Goal: Task Accomplishment & Management: Manage account settings

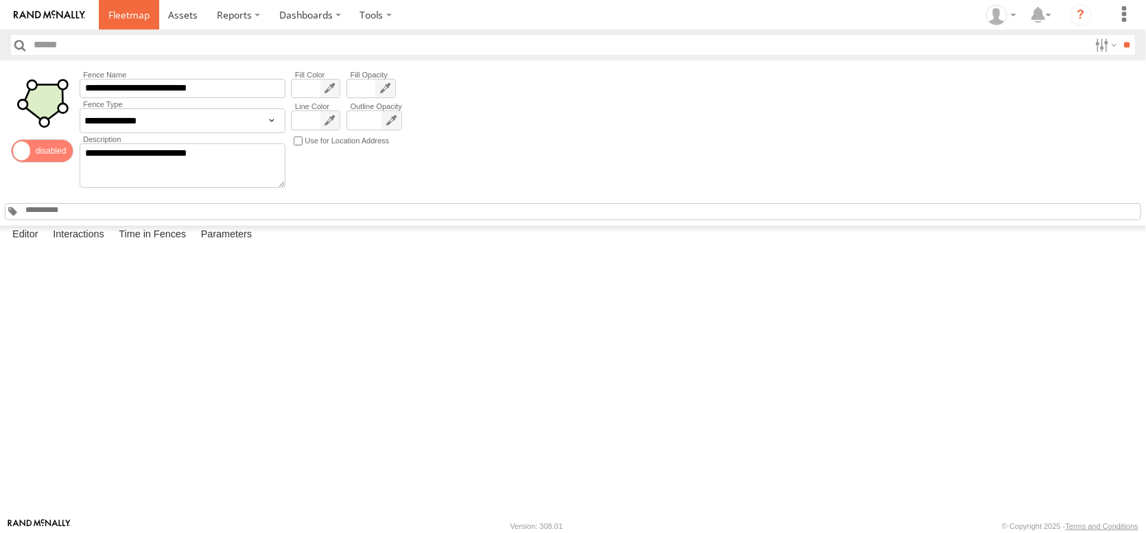
click at [148, 19] on span at bounding box center [128, 14] width 41 height 13
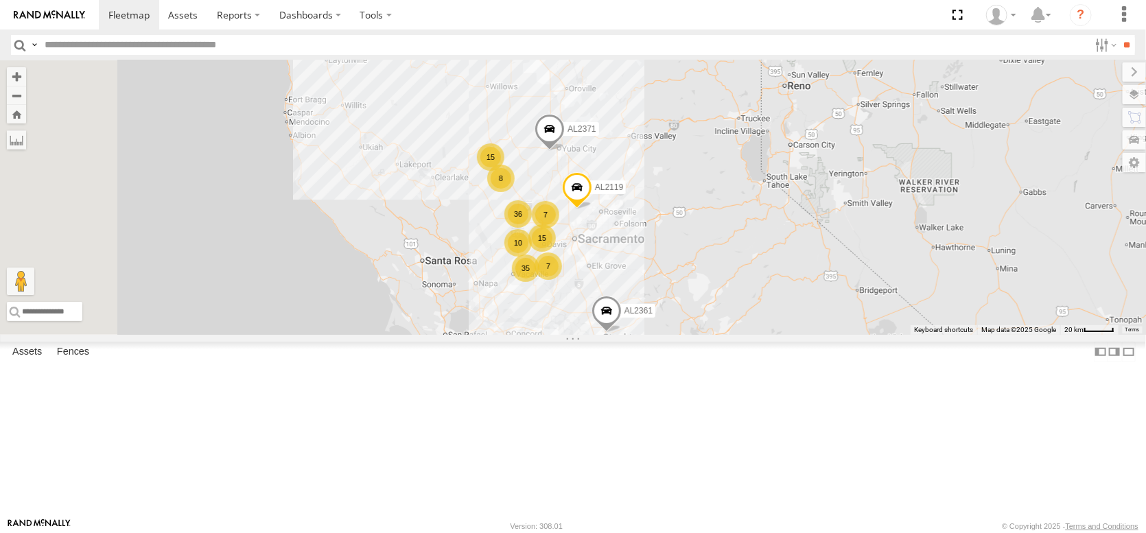
drag, startPoint x: 716, startPoint y: 182, endPoint x: 745, endPoint y: 353, distance: 173.4
click at [749, 335] on div "FRONTLOADER JD344H AL2368 PT2412 AL2371 AL2336 PT2437 AL2119 15 8 35 15 10 10 8…" at bounding box center [573, 197] width 1146 height 274
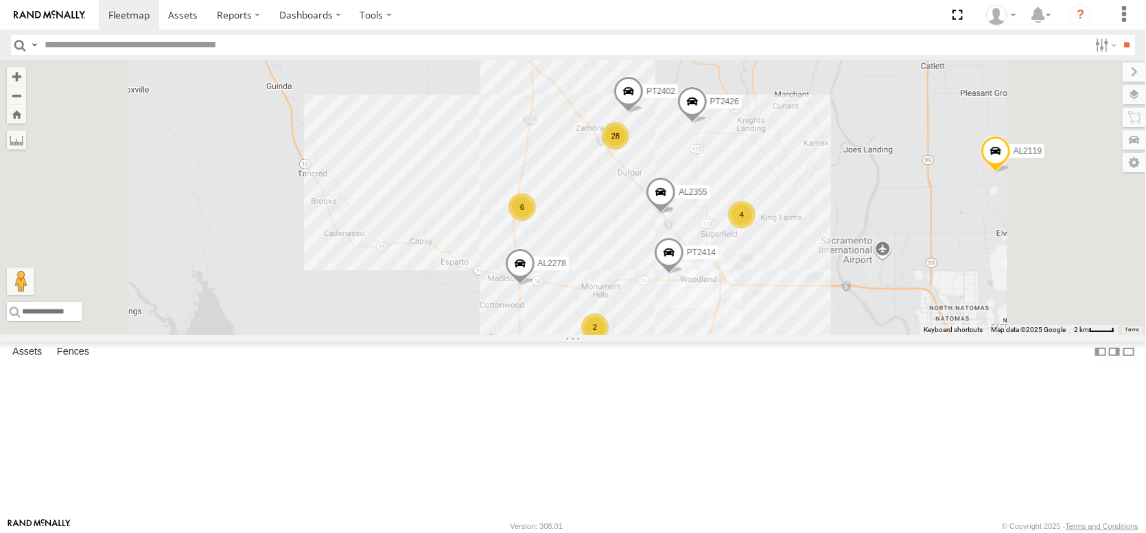
click at [629, 150] on div "28" at bounding box center [615, 135] width 27 height 27
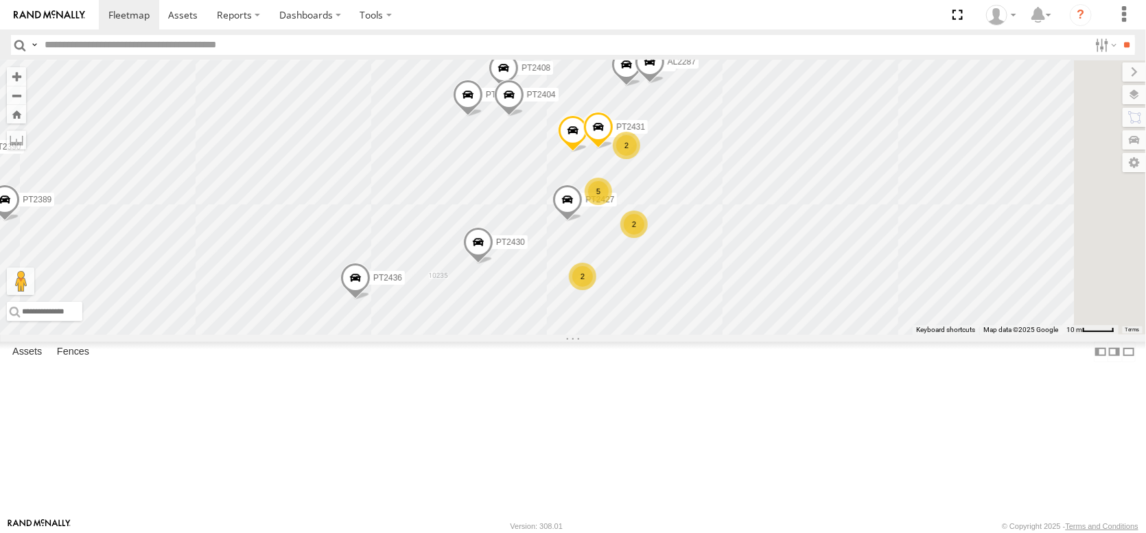
drag, startPoint x: 769, startPoint y: 358, endPoint x: 547, endPoint y: 185, distance: 281.1
click at [547, 185] on div "FRONTLOADER JD344H AL2368 PT2412 AL2371 AL2336 PT2437 AL2119 AL2361 AL2355 PT24…" at bounding box center [573, 197] width 1146 height 274
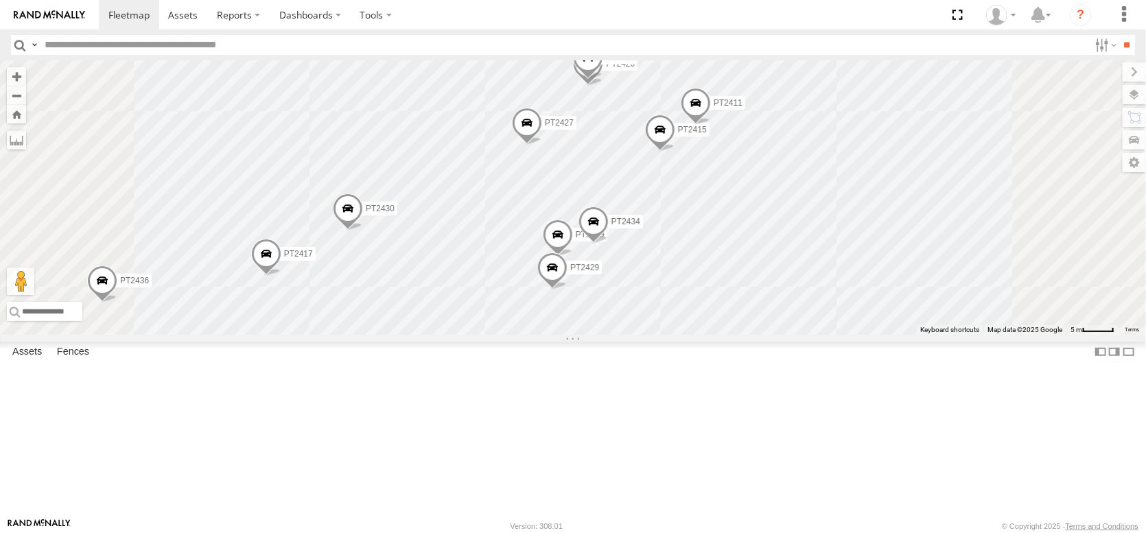
drag, startPoint x: 769, startPoint y: 255, endPoint x: 659, endPoint y: 378, distance: 165.3
click at [659, 335] on div "FRONTLOADER JD344H AL2368 PT2412 AL2371 AL2336 PT2437 AL2119 AL2361 AL2355 PT24…" at bounding box center [573, 197] width 1146 height 274
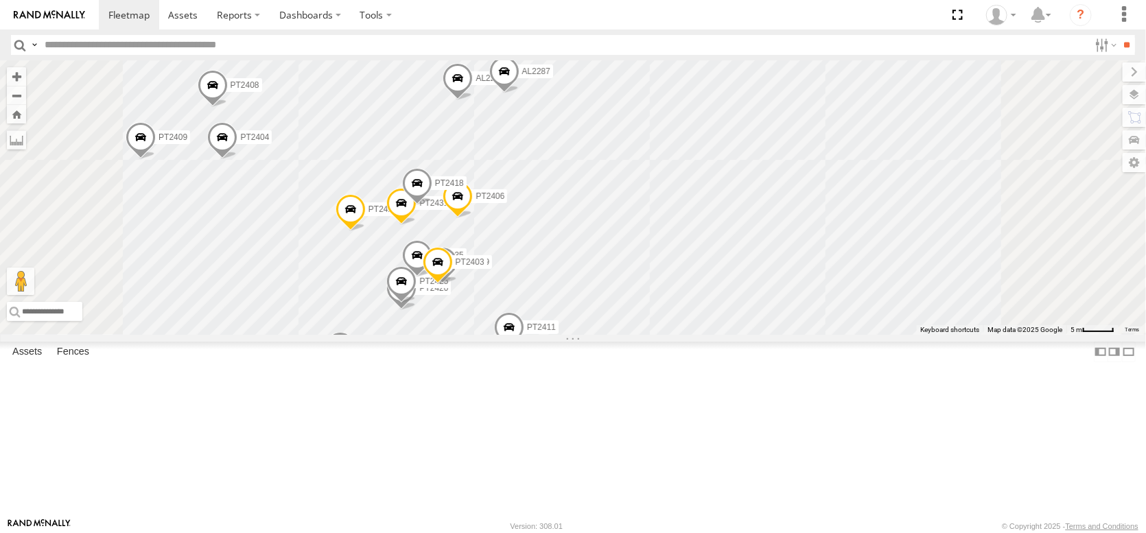
click at [682, 200] on div "FRONTLOADER JD344H AL2368 PT2412 AL2371 AL2336 PT2437 AL2119 AL2361 AL2355 PT24…" at bounding box center [573, 197] width 1146 height 274
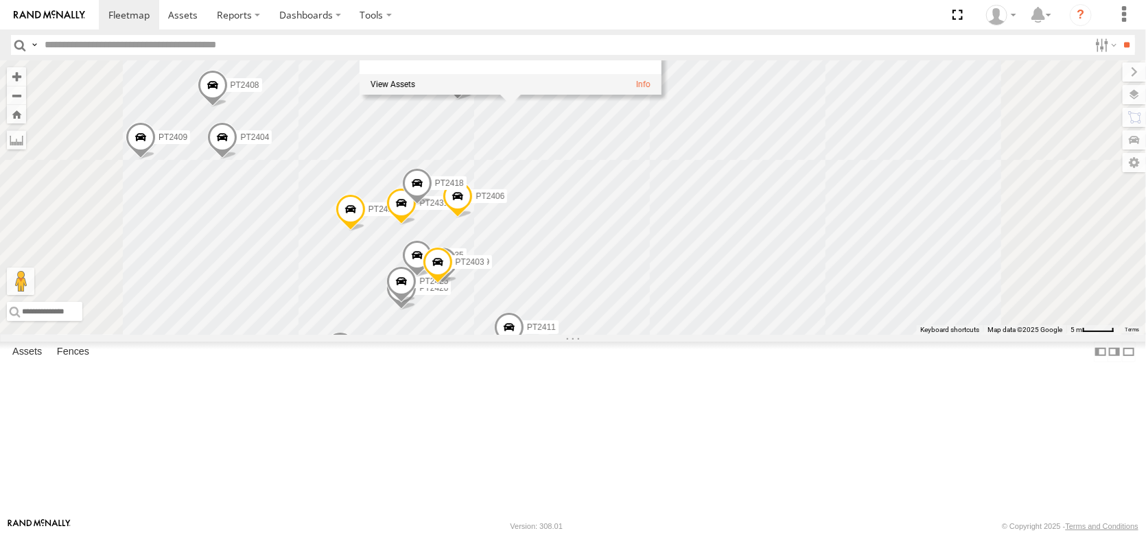
click at [777, 238] on div "FRONTLOADER JD344H AL2368 PT2412 AL2371 AL2336 PT2437 AL2119 AL2361 AL2355 PT24…" at bounding box center [573, 197] width 1146 height 274
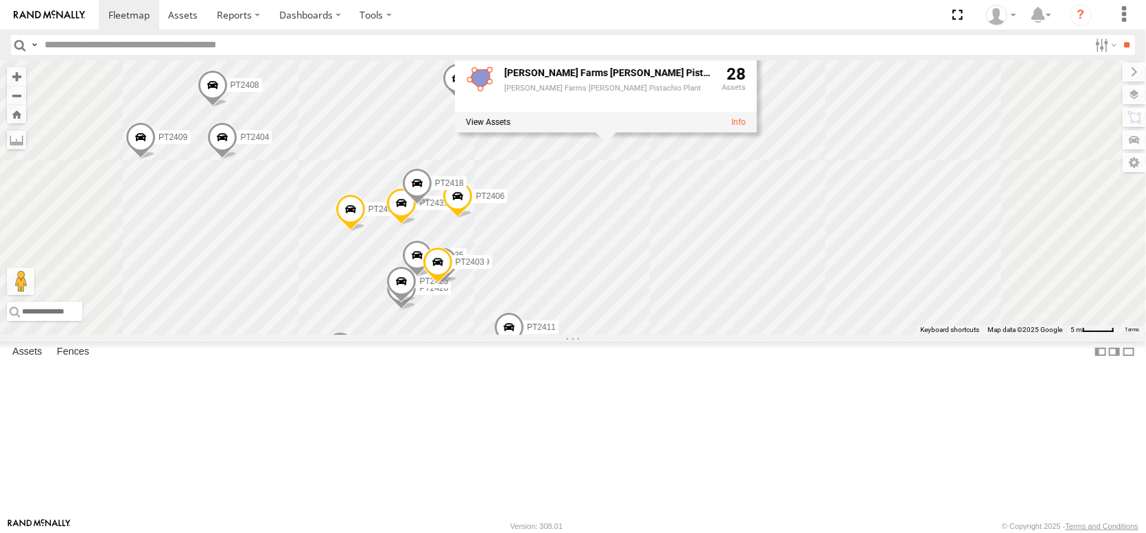
click at [716, 248] on div "FRONTLOADER JD344H AL2368 PT2412 AL2371 AL2336 PT2437 AL2119 AL2361 AL2355 PT24…" at bounding box center [573, 197] width 1146 height 274
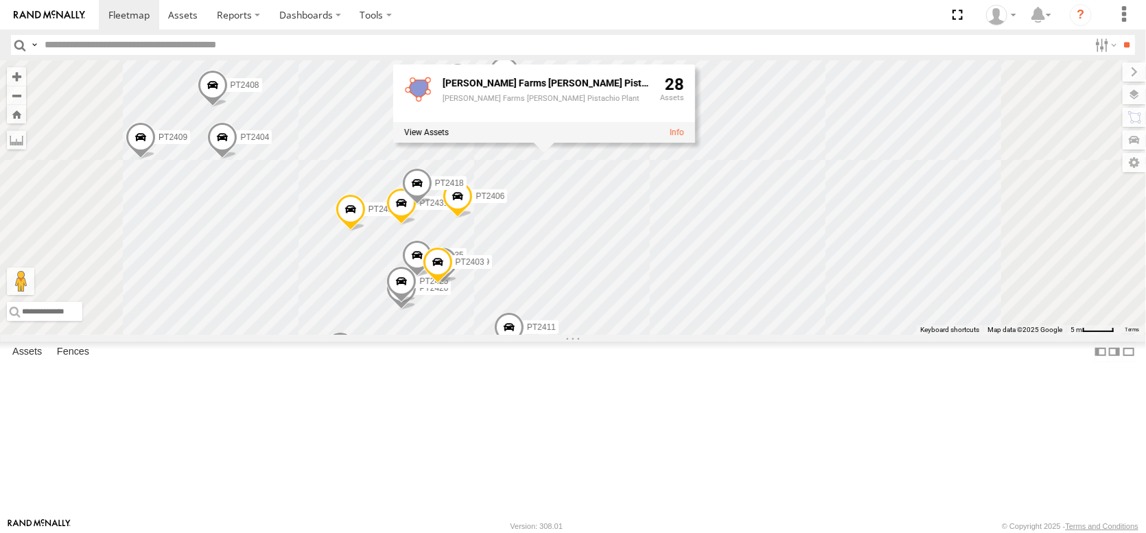
click at [677, 106] on div "FRONTLOADER JD344H AL2368 PT2412 AL2371 AL2336 PT2437 AL2119 AL2361 AL2355 PT24…" at bounding box center [573, 197] width 1146 height 274
click at [685, 137] on link at bounding box center [677, 133] width 14 height 10
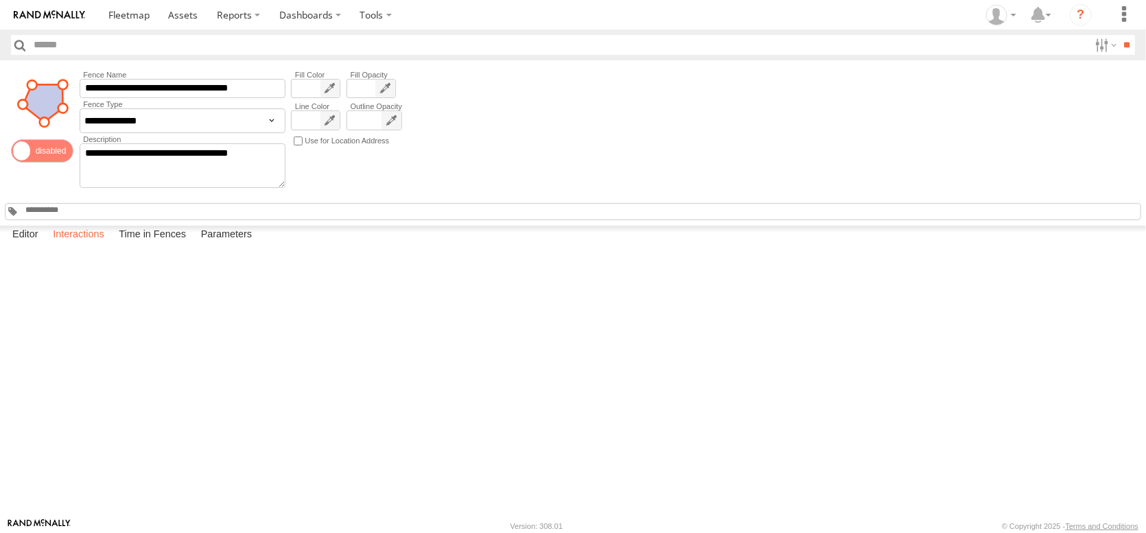
click at [111, 245] on label "Interactions" at bounding box center [78, 235] width 65 height 19
click at [150, 21] on span at bounding box center [128, 14] width 41 height 13
click at [97, 245] on label "Interactions" at bounding box center [78, 235] width 65 height 19
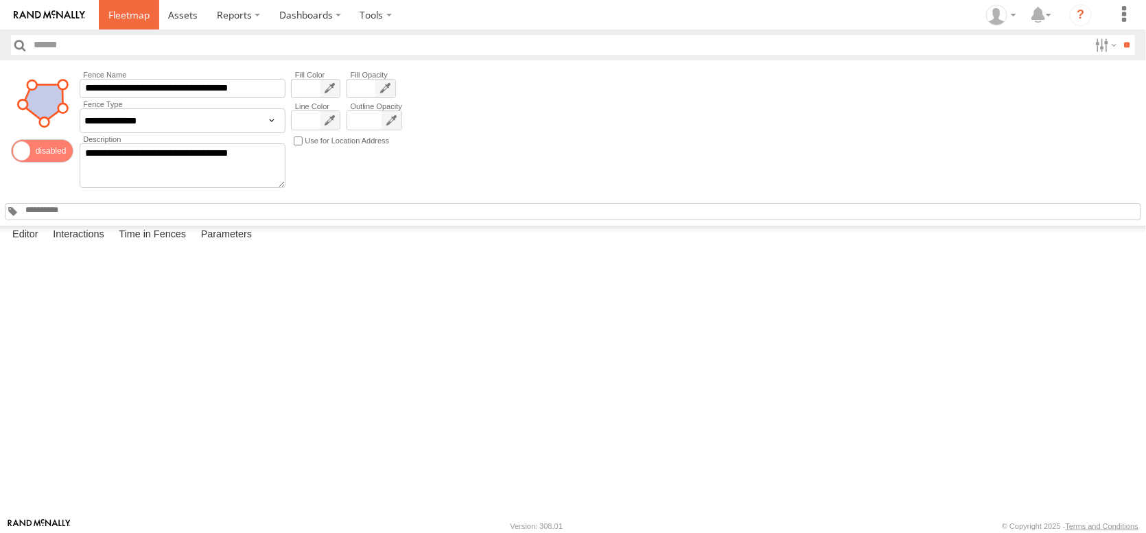
click at [150, 19] on span at bounding box center [128, 14] width 41 height 13
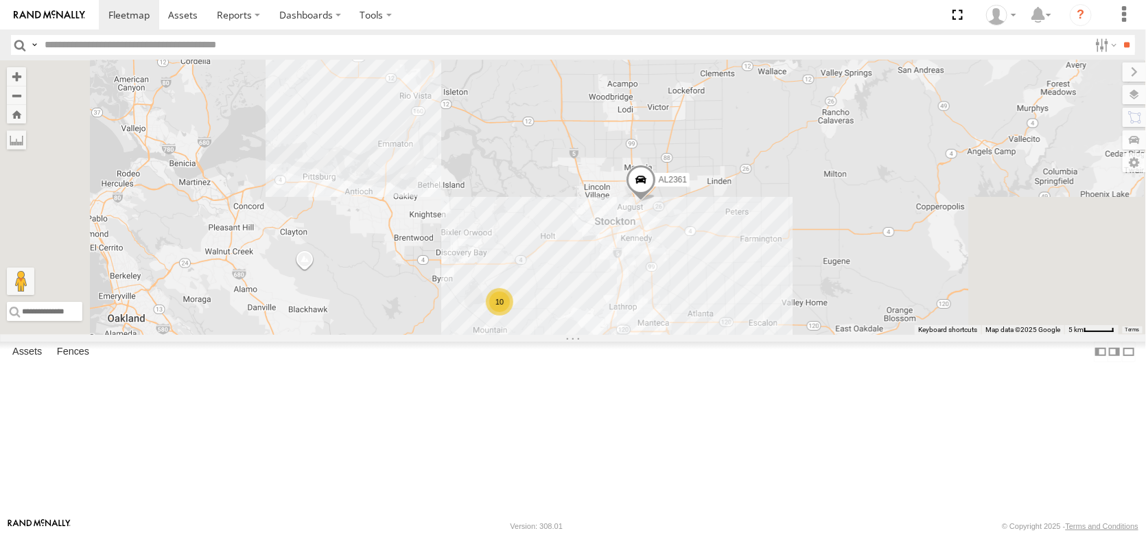
drag, startPoint x: 778, startPoint y: 234, endPoint x: 726, endPoint y: 334, distance: 112.3
click at [726, 334] on div "AL2367 AL2368 AL2281 AL2336 AL2361 10" at bounding box center [573, 197] width 1146 height 274
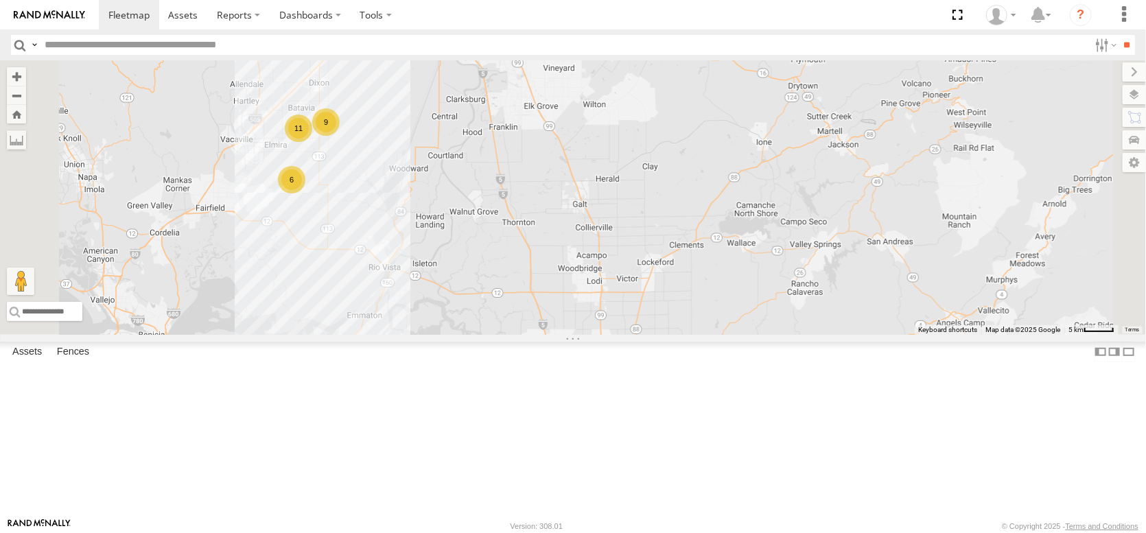
drag, startPoint x: 600, startPoint y: 314, endPoint x: 578, endPoint y: 383, distance: 71.8
click at [578, 335] on div "AL2367 AL2368 AL2281 AL2336 AL2361 10 9 6 11" at bounding box center [573, 197] width 1146 height 274
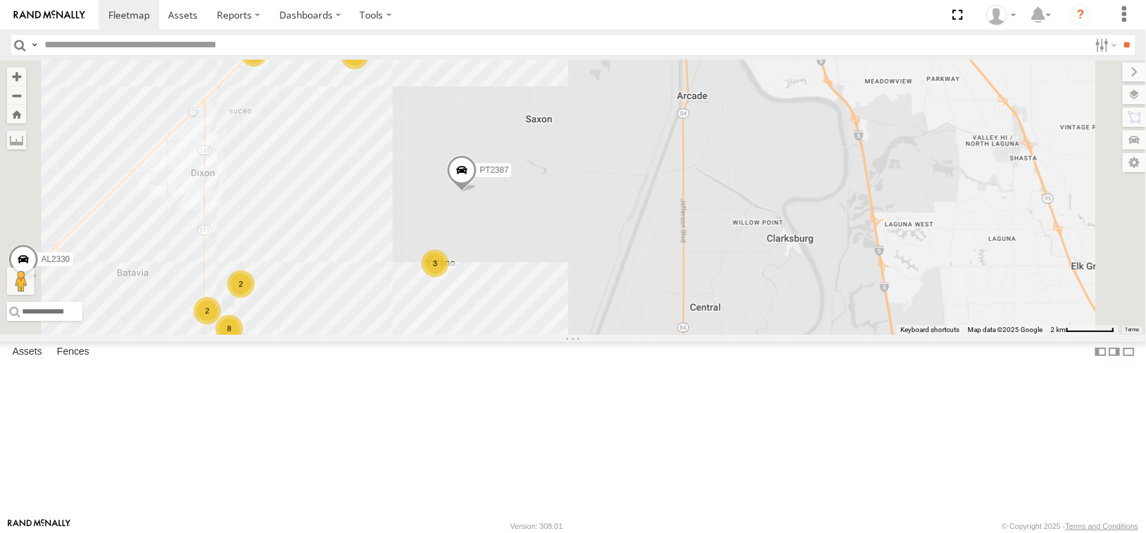
drag, startPoint x: 583, startPoint y: 237, endPoint x: 562, endPoint y: 475, distance: 238.3
click at [562, 335] on div "AL2367 AL2368 AL2281 AL2336 AL2361 AL2344 AL2278 AL2330 AL2292 PT2414 8 4 3 7 3…" at bounding box center [573, 197] width 1146 height 274
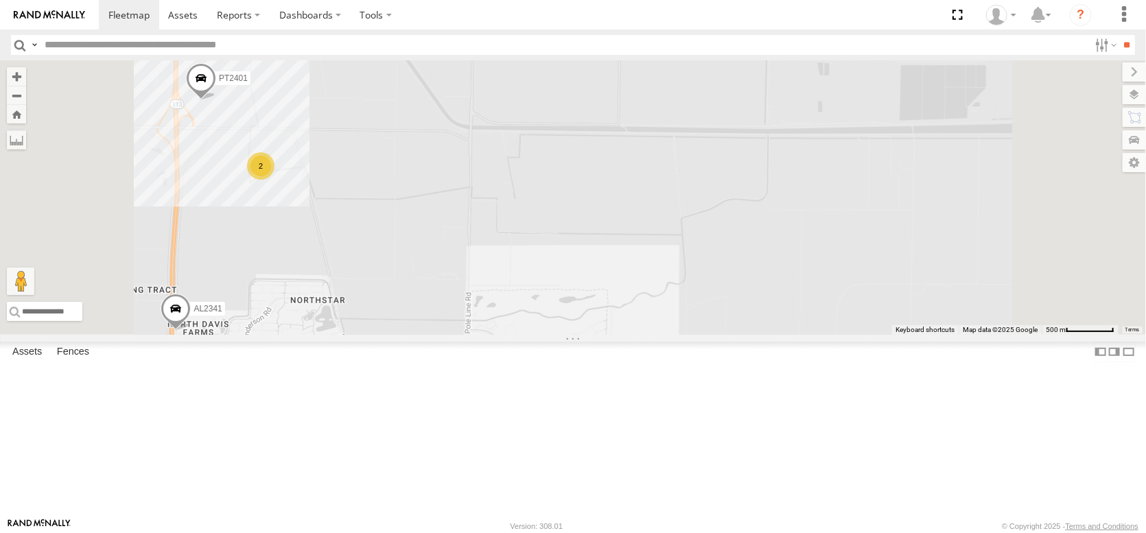
drag, startPoint x: 519, startPoint y: 259, endPoint x: 556, endPoint y: 449, distance: 194.3
click at [556, 335] on div "AL2367 AL2368 AL2281 AL2336 AL2361 AL2344 AL2278 AL2330 AL2292 PT2414 PT2387 AL…" at bounding box center [573, 197] width 1146 height 274
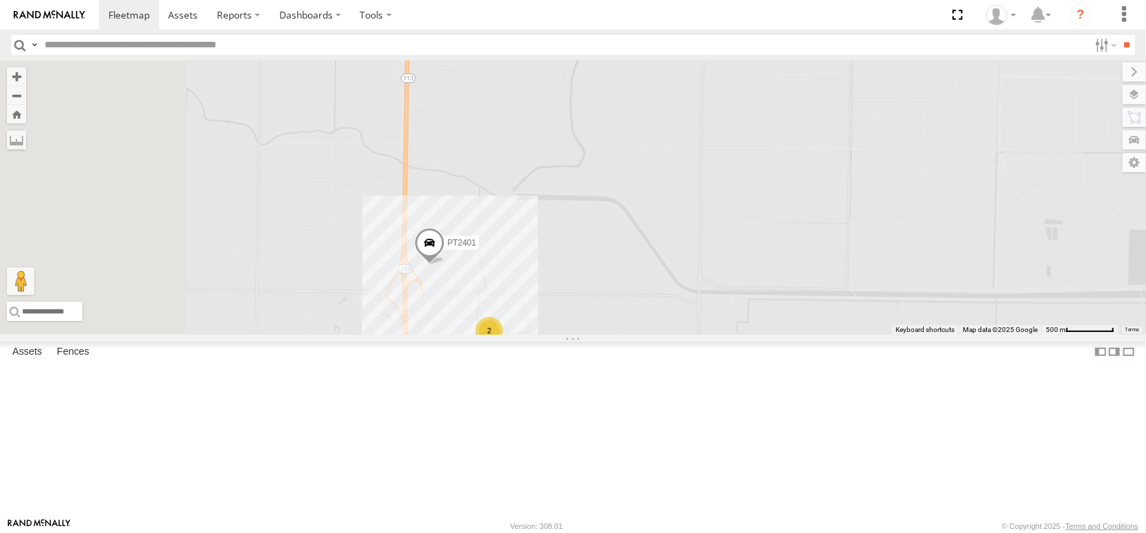
drag, startPoint x: 457, startPoint y: 359, endPoint x: 688, endPoint y: 497, distance: 268.7
click at [688, 335] on div "AL2367 AL2368 AL2281 AL2336 AL2361 AL2344 AL2278 AL2330 AL2292 PT2414 PT2387 AL…" at bounding box center [573, 197] width 1146 height 274
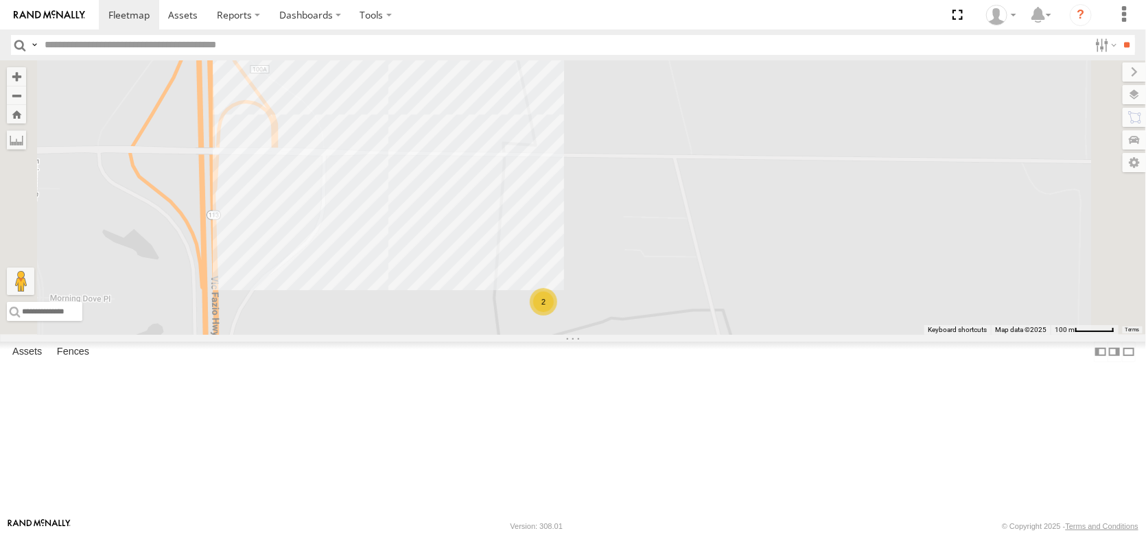
click at [557, 316] on div "2" at bounding box center [543, 301] width 27 height 27
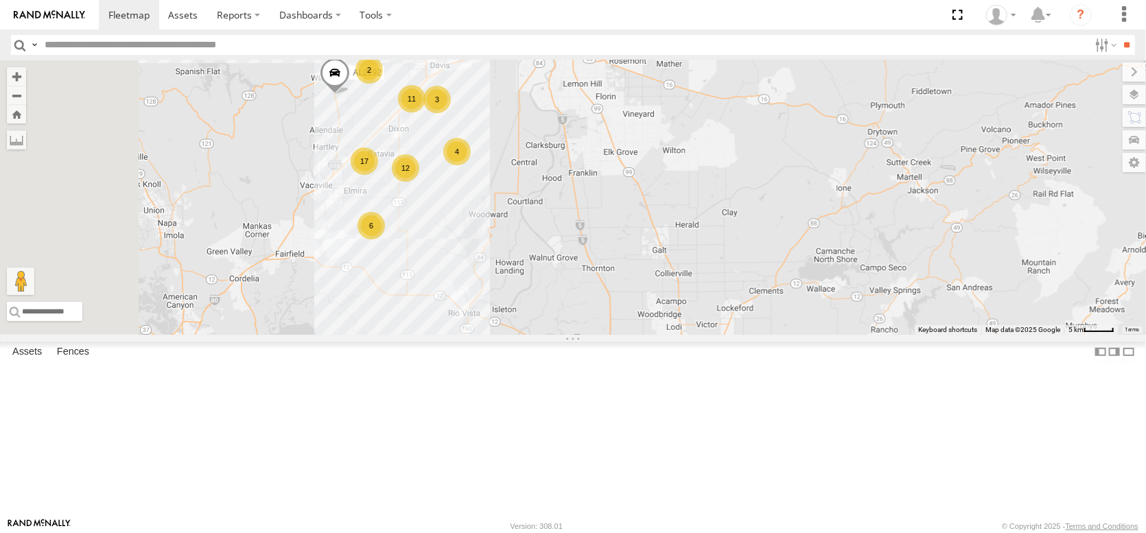
drag, startPoint x: 562, startPoint y: 191, endPoint x: 739, endPoint y: 237, distance: 182.9
click at [739, 237] on div "FRONTLOADER JD344H AL2368 PT2412 AL2371 AL2336 PT2437 AL2119 AL2367 AL2361 17 4…" at bounding box center [573, 197] width 1146 height 274
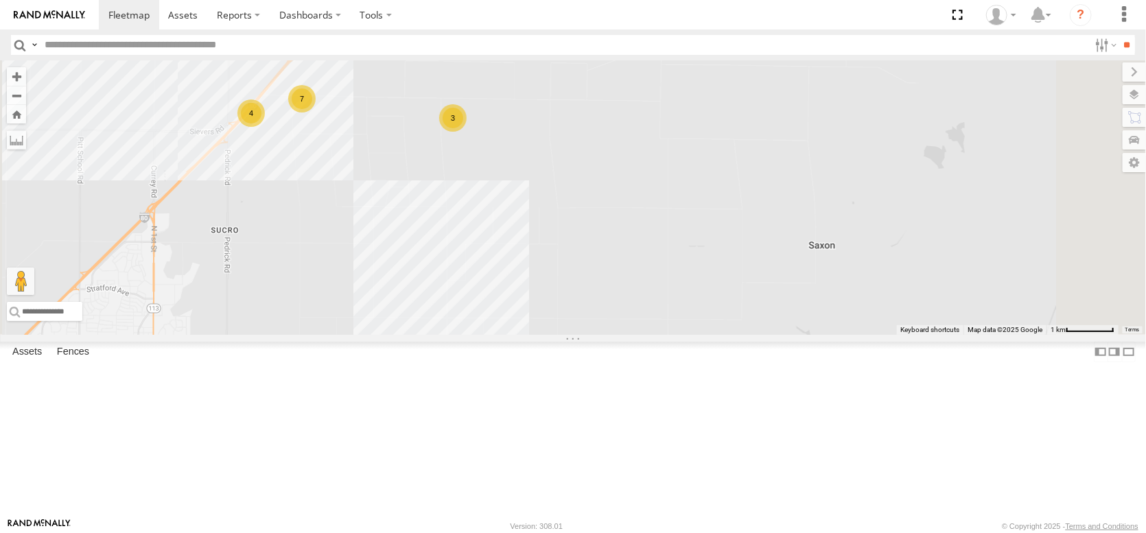
drag, startPoint x: 694, startPoint y: 161, endPoint x: 682, endPoint y: 303, distance: 142.6
click at [682, 303] on div "FRONTLOADER JD344H AL2368 PT2412 AL2371 AL2336 PT2437 AL2119 AL2367 AL2361 AL23…" at bounding box center [573, 197] width 1146 height 274
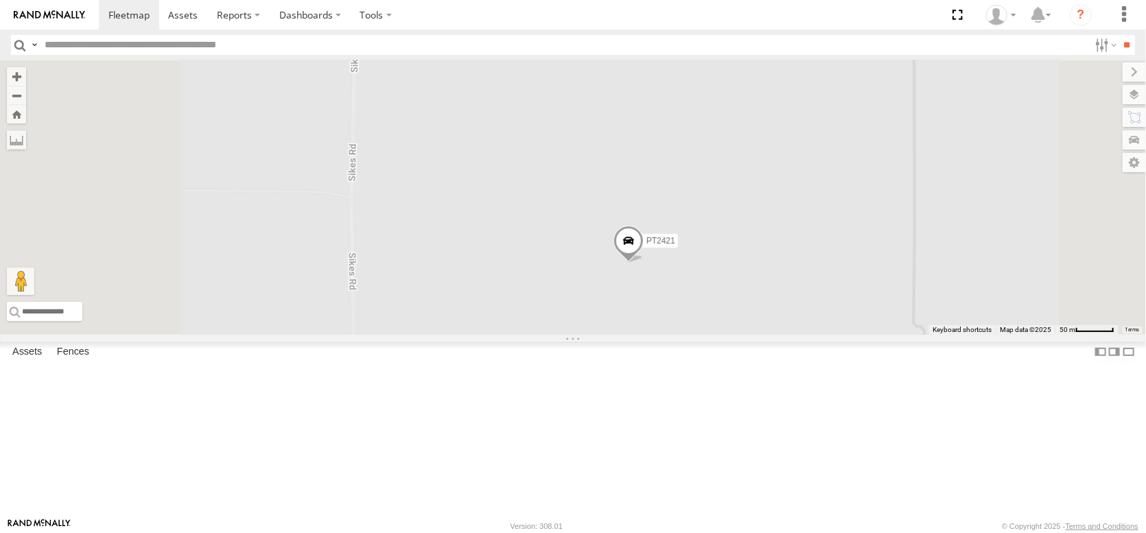
drag, startPoint x: 630, startPoint y: 213, endPoint x: 703, endPoint y: 292, distance: 106.8
click at [703, 292] on div "FRONTLOADER JD344H AL2368 PT2412 AL2371 AL2336 PT2437 AL2119 AL2367 AL2361 AL23…" at bounding box center [573, 197] width 1146 height 274
drag, startPoint x: 697, startPoint y: 189, endPoint x: 780, endPoint y: 159, distance: 88.4
click at [723, 203] on div "FRONTLOADER JD344H AL2368 PT2412 AL2371 AL2336 PT2437 AL2119 AL2367 AL2361 AL23…" at bounding box center [573, 197] width 1146 height 274
click at [1134, 102] on label at bounding box center [1121, 94] width 50 height 19
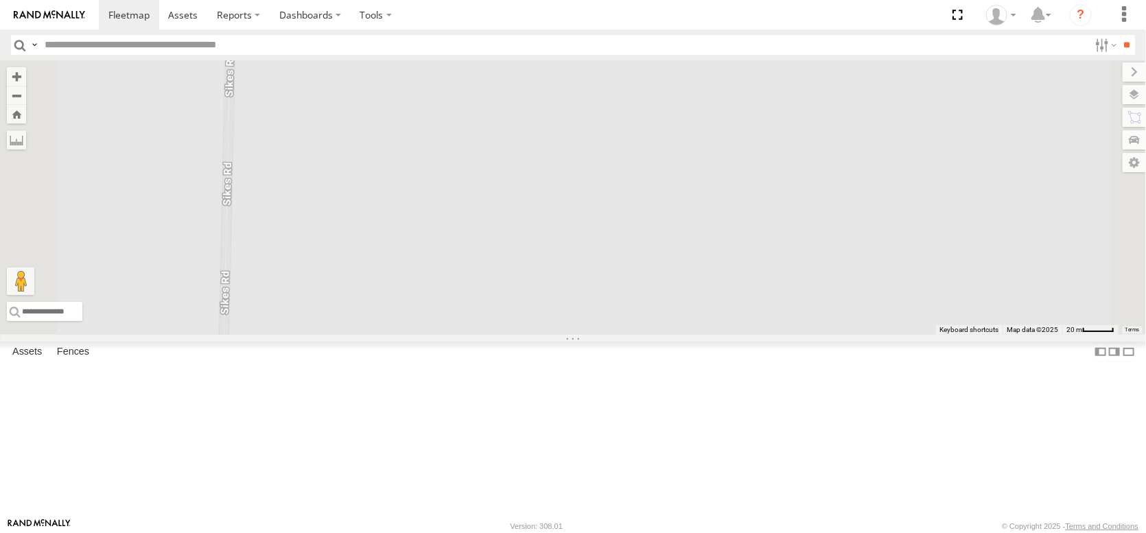
click at [0, 0] on span "Basemaps" at bounding box center [0, 0] width 0 height 0
click at [0, 0] on span "Satellite + Roadmap" at bounding box center [0, 0] width 0 height 0
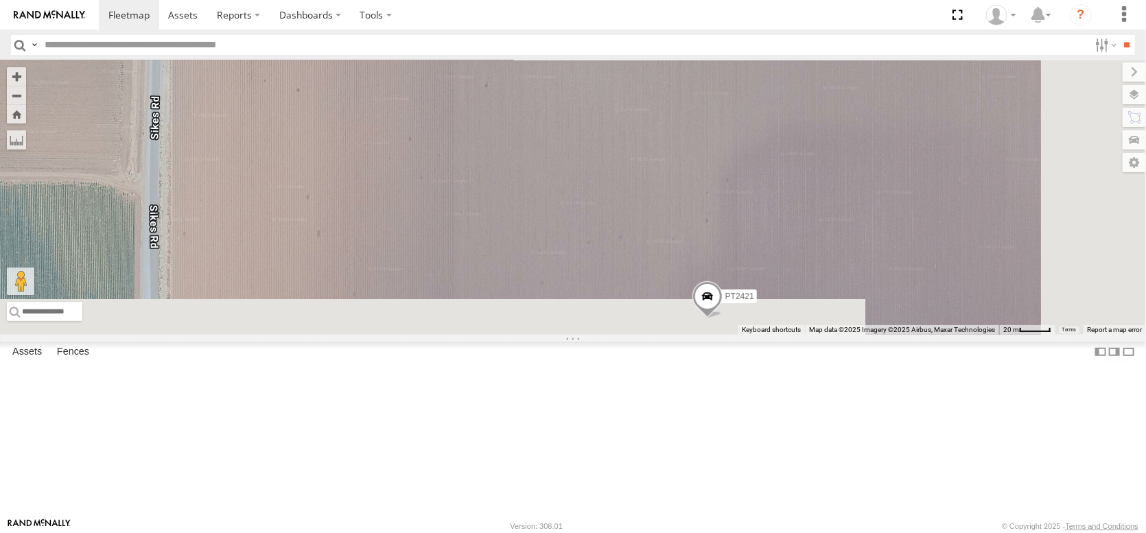
drag, startPoint x: 791, startPoint y: 225, endPoint x: 721, endPoint y: 48, distance: 190.4
click at [721, 48] on body at bounding box center [573, 266] width 1146 height 533
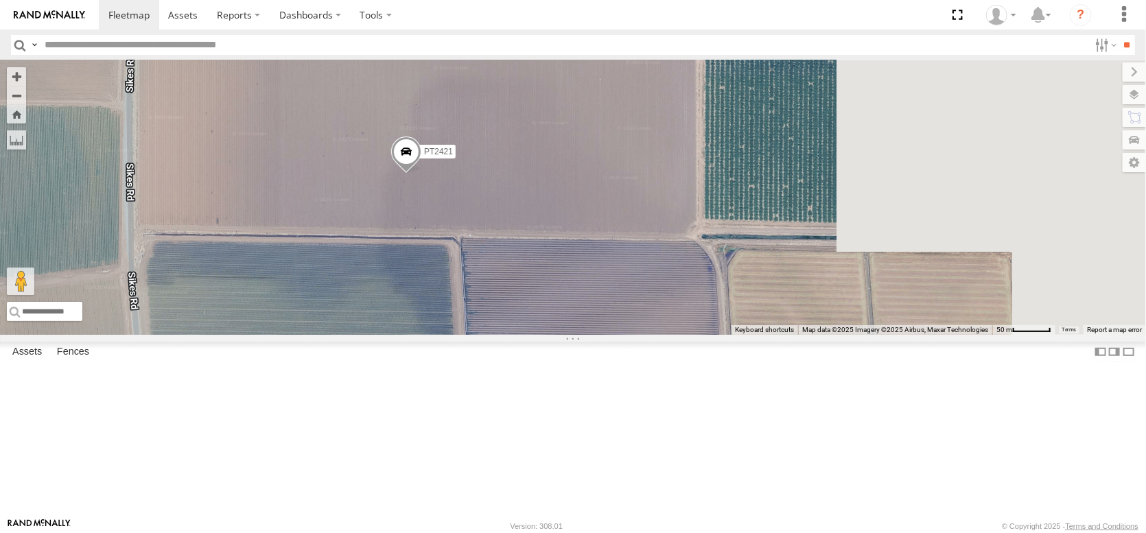
drag, startPoint x: 564, startPoint y: 246, endPoint x: 447, endPoint y: 242, distance: 116.7
click at [447, 242] on div "FRONTLOADER JD344H AL2368 PT2412 AL2371 AL2336 PT2437 AL2119 AL2367 AL2361 AL23…" at bounding box center [573, 197] width 1146 height 274
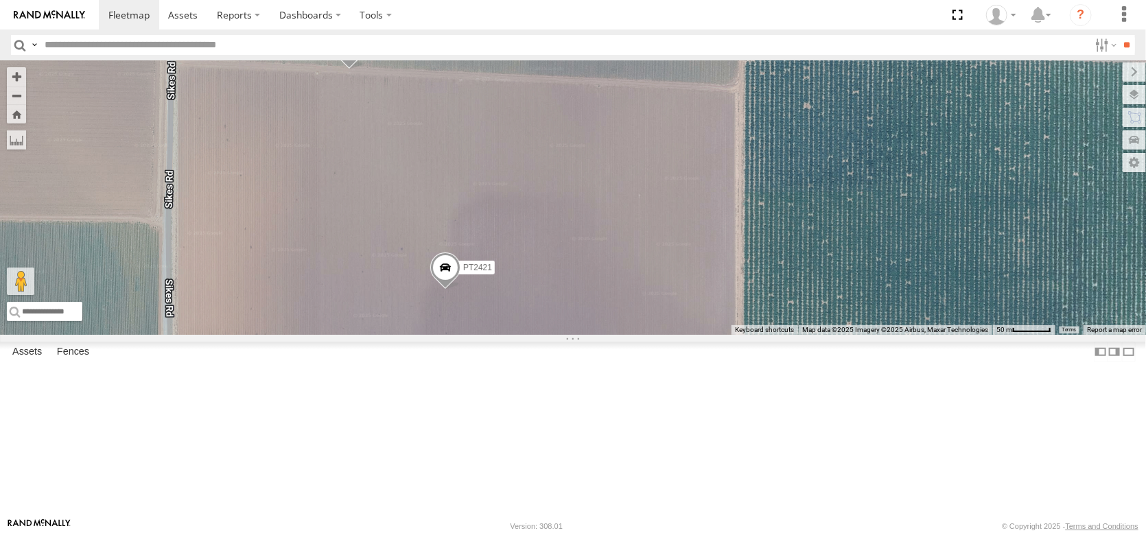
drag, startPoint x: 500, startPoint y: 172, endPoint x: 540, endPoint y: 292, distance: 125.9
click at [540, 292] on div "FRONTLOADER JD344H AL2368 PT2412 AL2371 AL2336 PT2437 AL2119 AL2367 AL2361 AL23…" at bounding box center [573, 197] width 1146 height 274
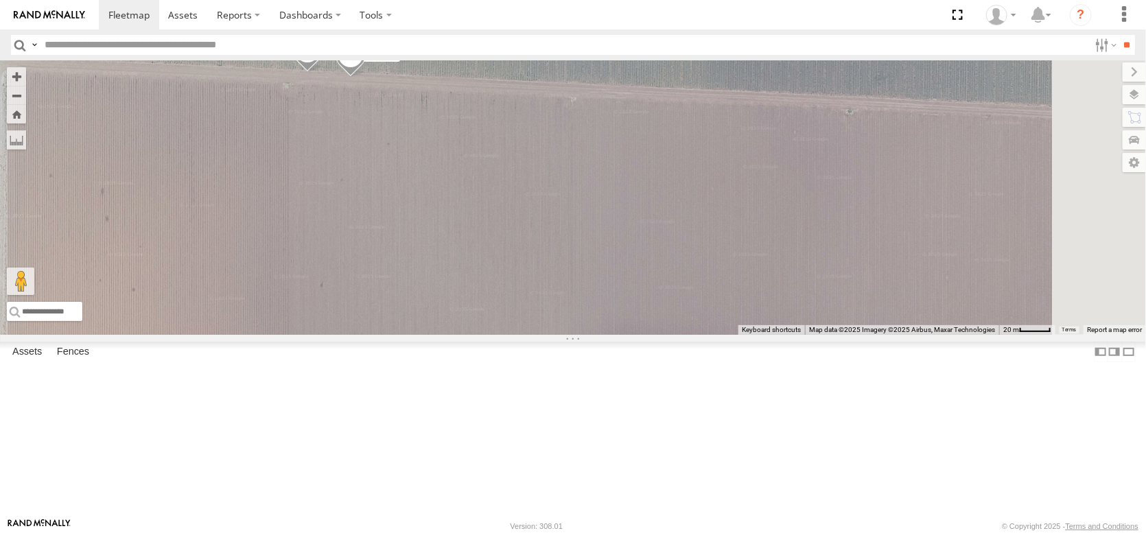
drag, startPoint x: 551, startPoint y: 256, endPoint x: 559, endPoint y: 139, distance: 117.6
click at [559, 139] on div "FRONTLOADER JD344H AL2368 PT2412 AL2371 AL2336 PT2437 AL2119 AL2367 AL2361 AL23…" at bounding box center [573, 197] width 1146 height 274
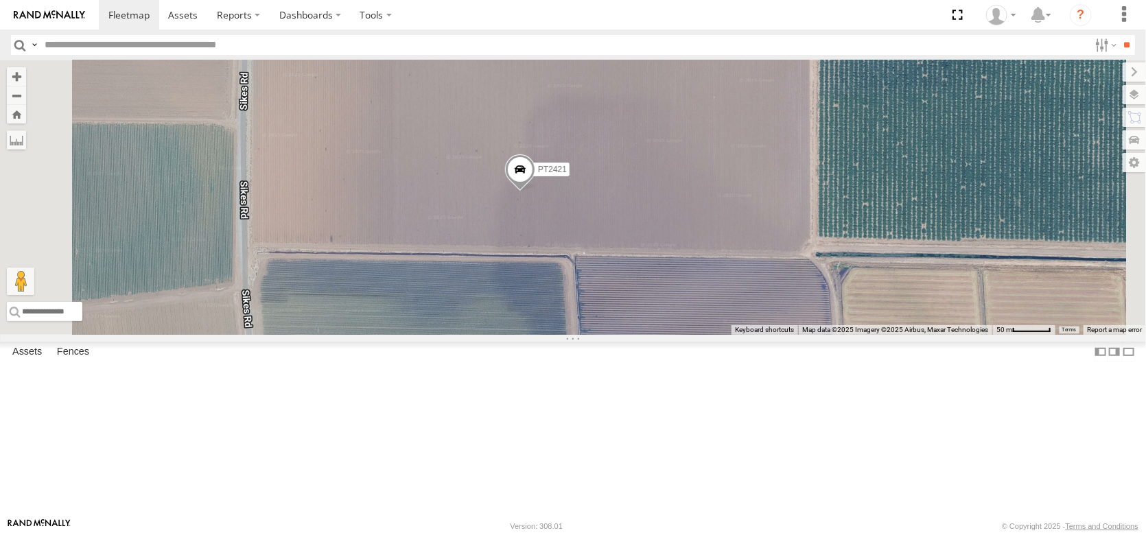
drag, startPoint x: 646, startPoint y: 382, endPoint x: 694, endPoint y: 295, distance: 98.9
click at [694, 295] on div "FRONTLOADER JD344H AL2368 PT2412 AL2371 AL2336 PT2437 AL2119 AL2367 AL2361 AL23…" at bounding box center [573, 197] width 1146 height 274
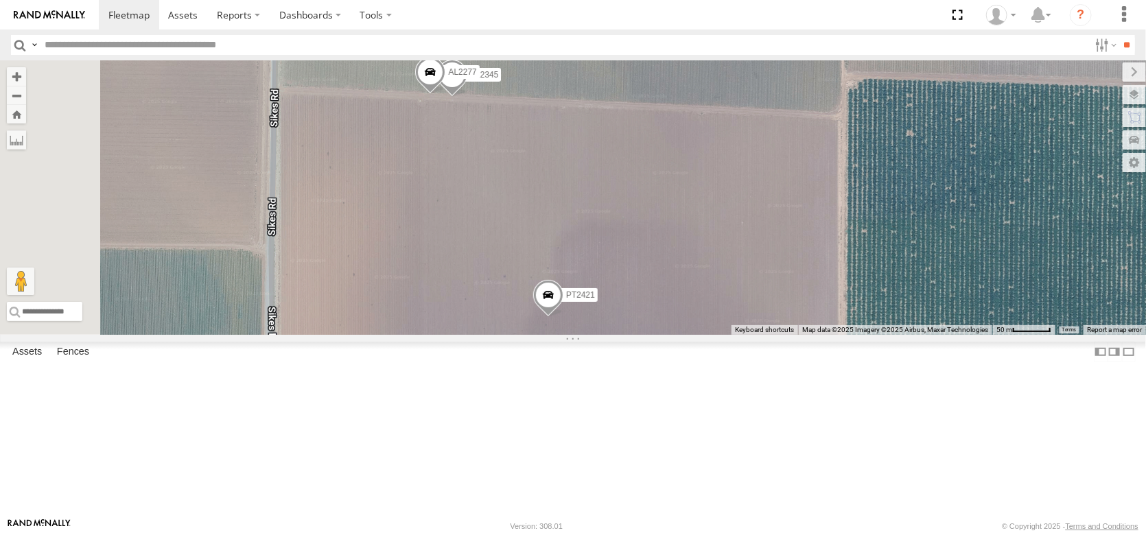
drag, startPoint x: 761, startPoint y: 197, endPoint x: 742, endPoint y: 252, distance: 58.2
click at [787, 322] on div "FRONTLOADER JD344H AL2368 PT2412 AL2371 AL2336 PT2437 AL2119 AL2367 AL2361 AL23…" at bounding box center [573, 197] width 1146 height 274
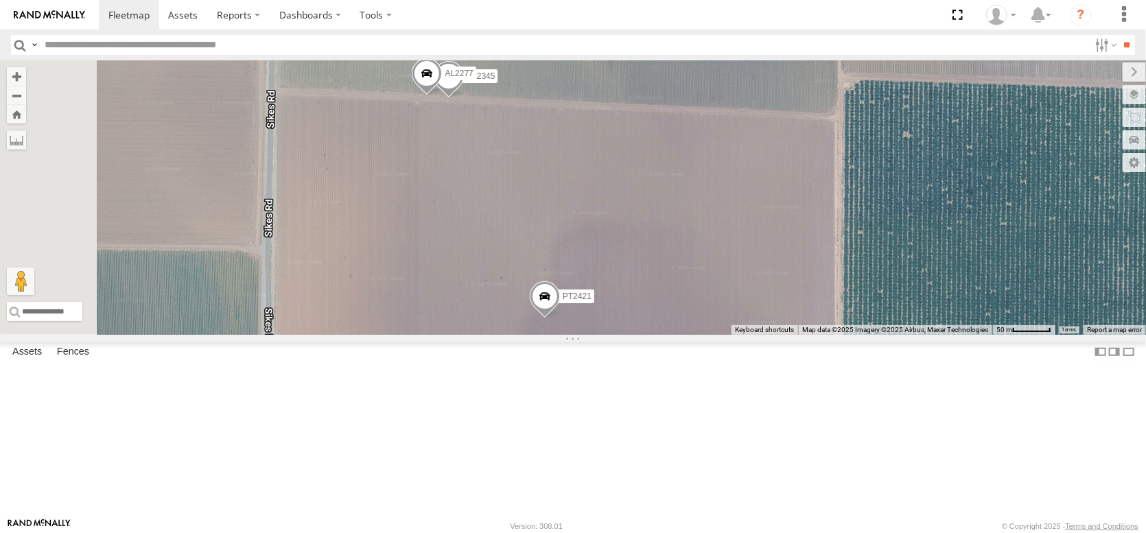
click at [442, 95] on span at bounding box center [427, 76] width 30 height 37
click at [509, 80] on link at bounding box center [502, 75] width 14 height 10
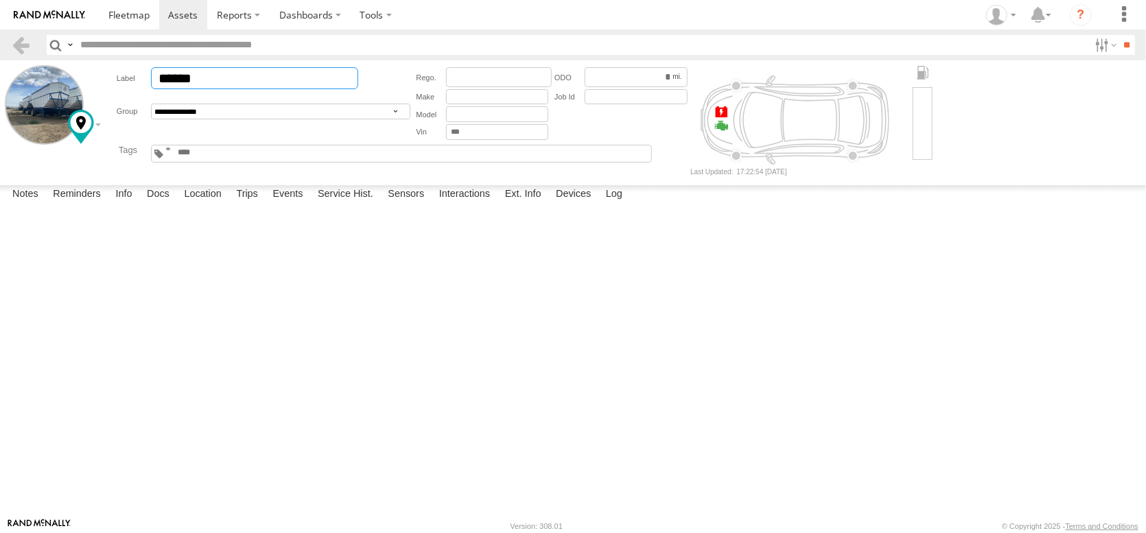
click at [327, 89] on input "******" at bounding box center [254, 78] width 207 height 22
type input "**********"
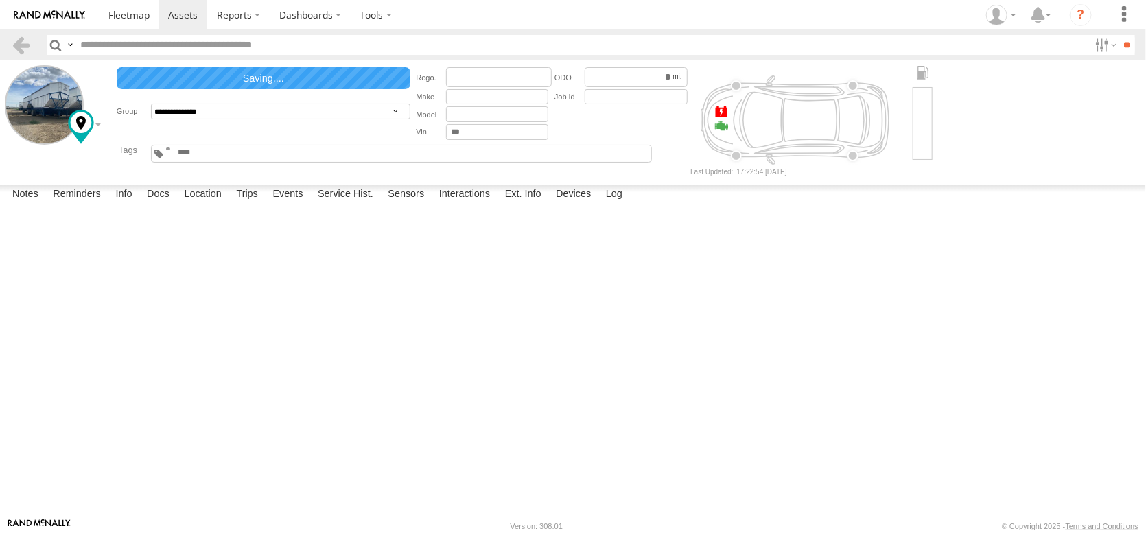
click at [0, 0] on textarea at bounding box center [0, 0] width 0 height 0
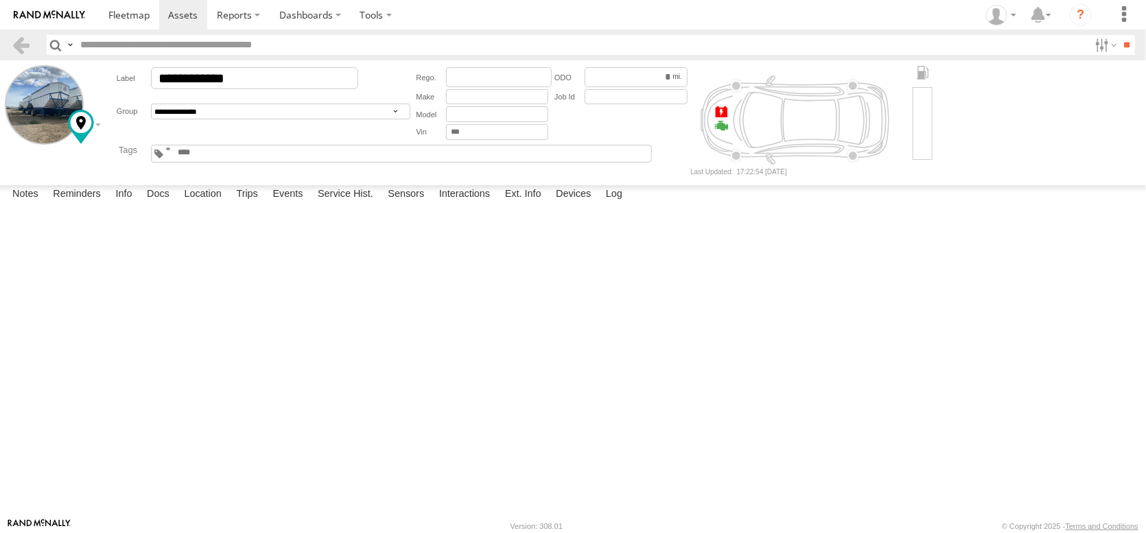
type textarea "**********"
click at [0, 0] on button "Save" at bounding box center [0, 0] width 0 height 0
click at [26, 49] on link at bounding box center [21, 45] width 20 height 20
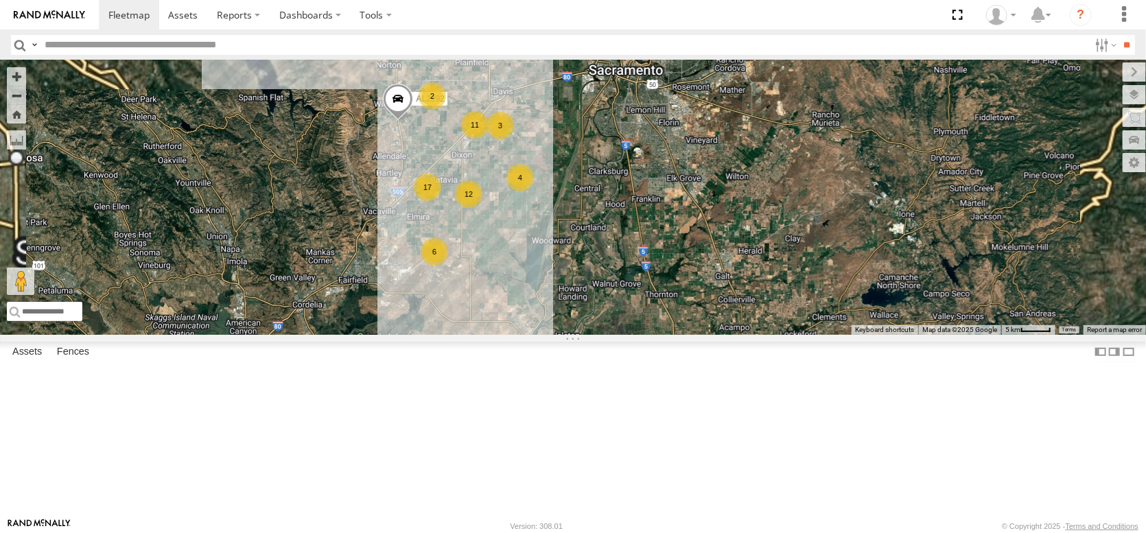
drag, startPoint x: 640, startPoint y: 235, endPoint x: 628, endPoint y: 379, distance: 143.9
click at [628, 335] on div "FRONTLOADER JD344H AL2368 PT2412 AL2371 AL2336 PT2437 AL2119 AL2361 17 12 10 6 …" at bounding box center [573, 197] width 1146 height 274
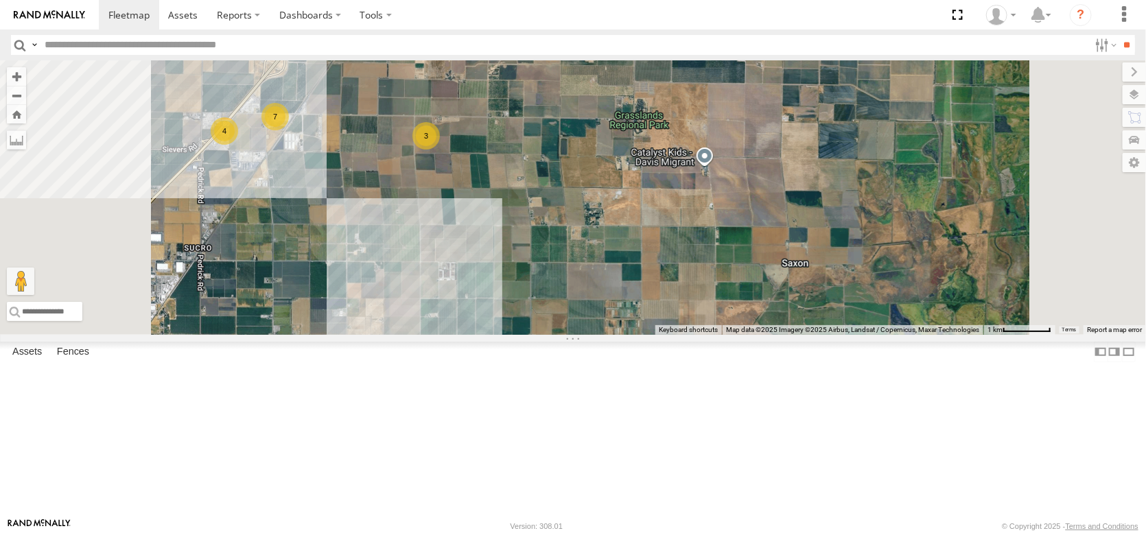
click at [440, 150] on div "3" at bounding box center [425, 135] width 27 height 27
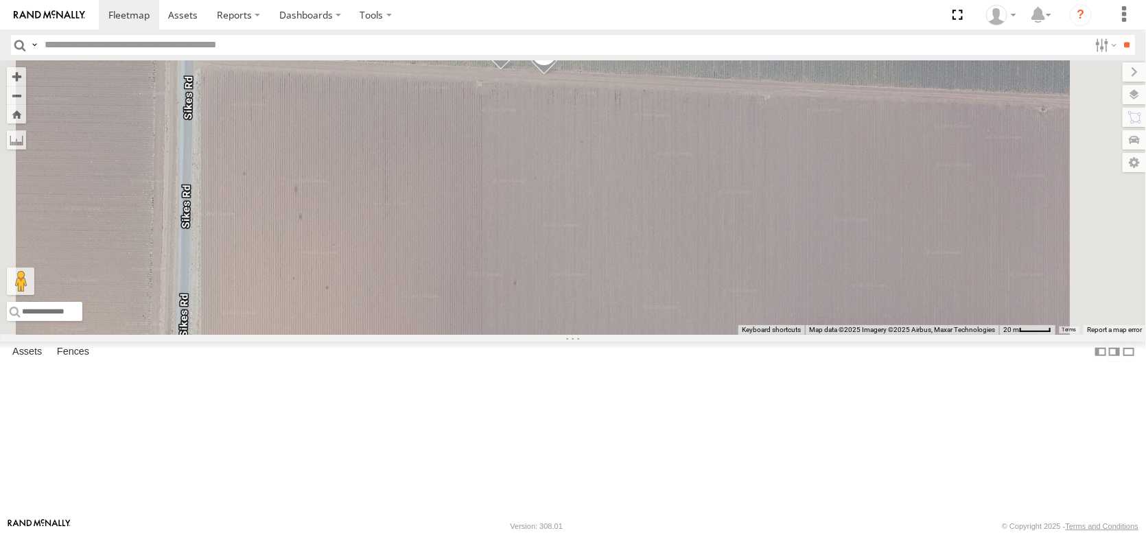
click at [559, 75] on span at bounding box center [544, 56] width 30 height 37
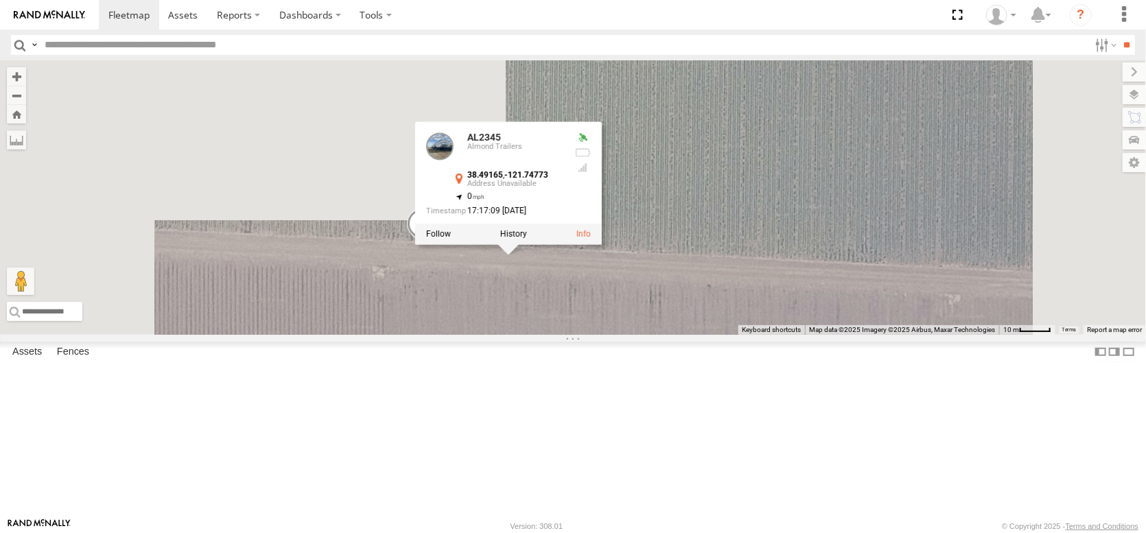
drag, startPoint x: 739, startPoint y: 238, endPoint x: 727, endPoint y: 490, distance: 252.1
click at [727, 335] on div "FRONTLOADER JD344H AL2368 PT2412 AL2371 AL2336 PT2437 AL2119 AL2361 AL2292 AL23…" at bounding box center [573, 197] width 1146 height 274
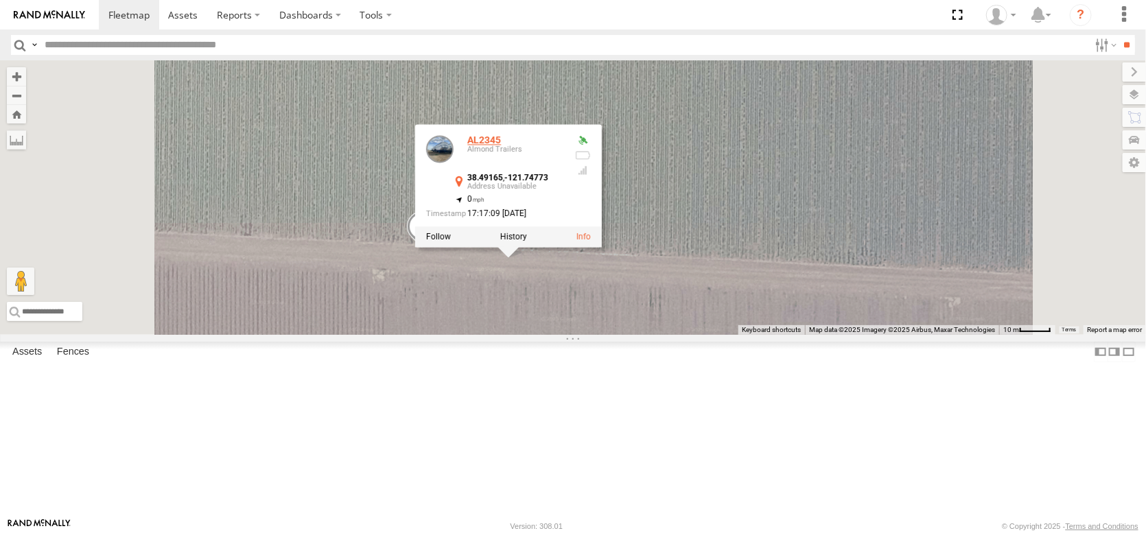
click at [501, 146] on link "AL2345" at bounding box center [484, 140] width 34 height 11
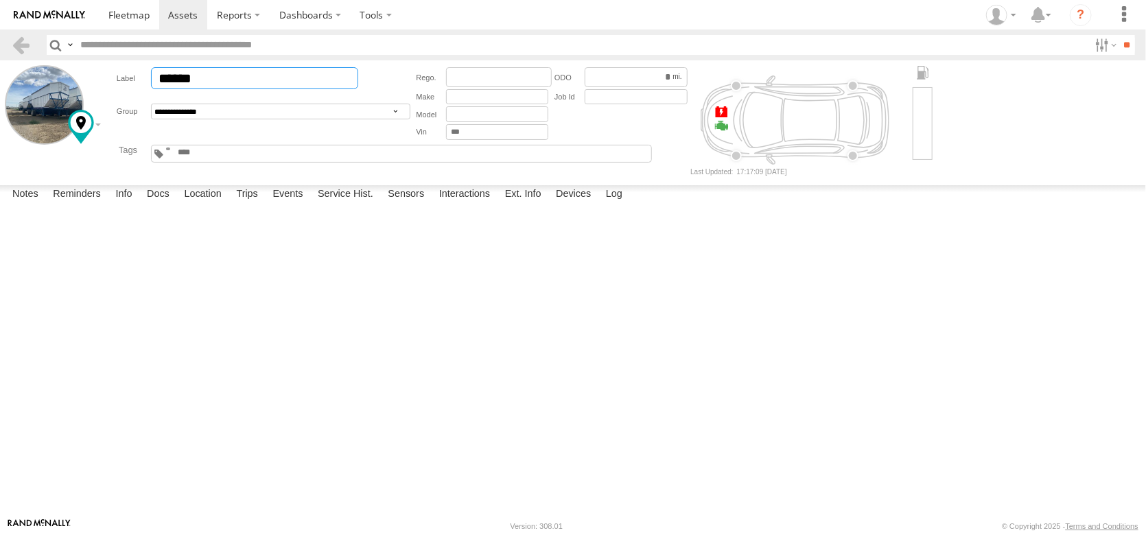
click at [271, 85] on input "******" at bounding box center [254, 78] width 207 height 22
type input "**********"
click at [0, 0] on textarea at bounding box center [0, 0] width 0 height 0
type textarea "**********"
click at [0, 0] on button "Save" at bounding box center [0, 0] width 0 height 0
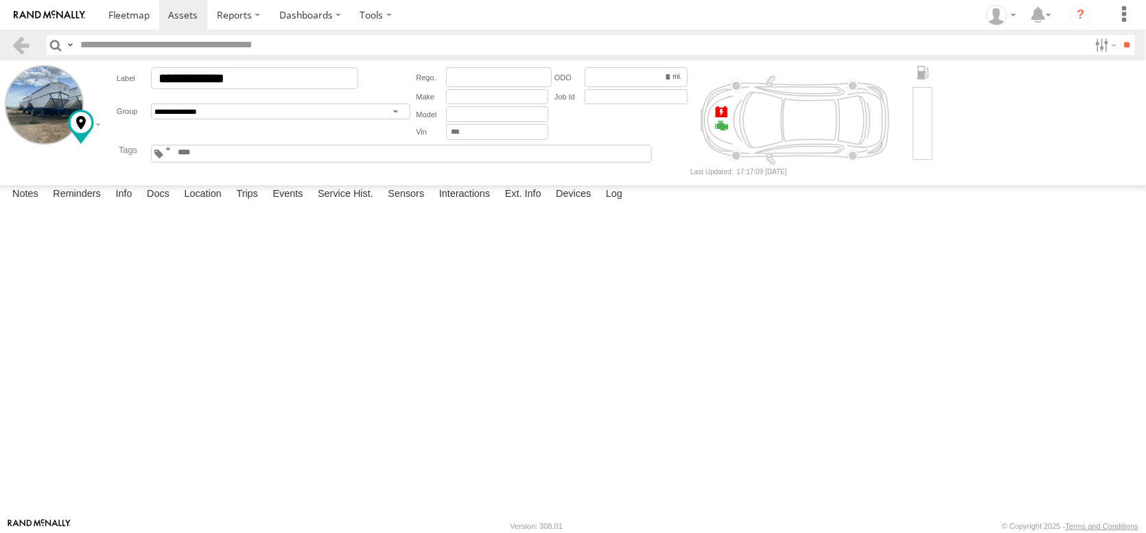
scroll to position [35, 0]
click at [21, 46] on link at bounding box center [21, 45] width 20 height 20
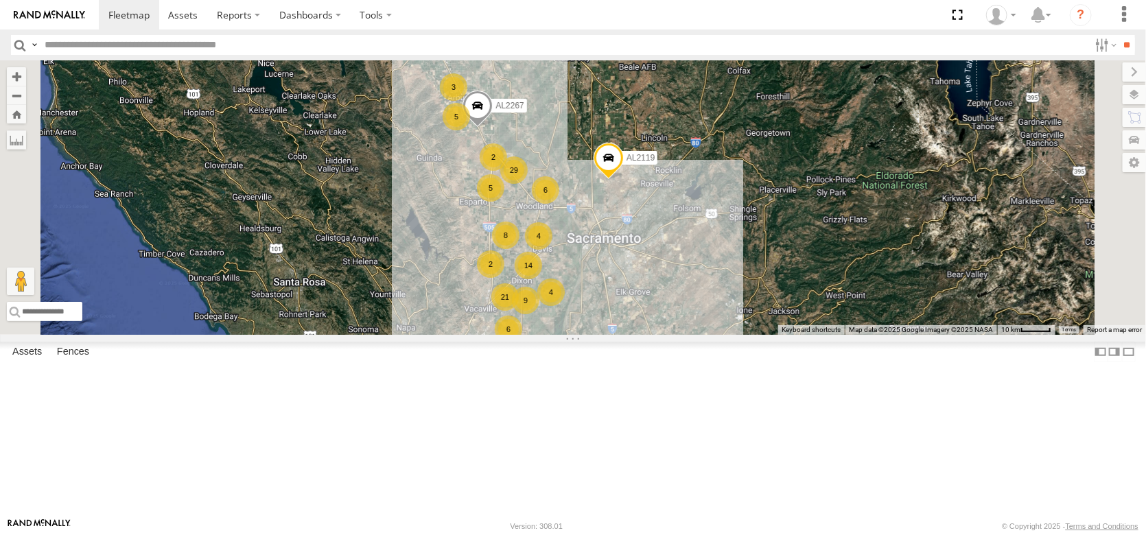
drag, startPoint x: 755, startPoint y: 296, endPoint x: 773, endPoint y: 366, distance: 71.6
click at [773, 335] on div "FRONTLOADER JD344H AL2368 PT2412 AL2371 AL2336 PT2437 AL2119 5 21 4 10 2 6 8 14…" at bounding box center [573, 197] width 1146 height 274
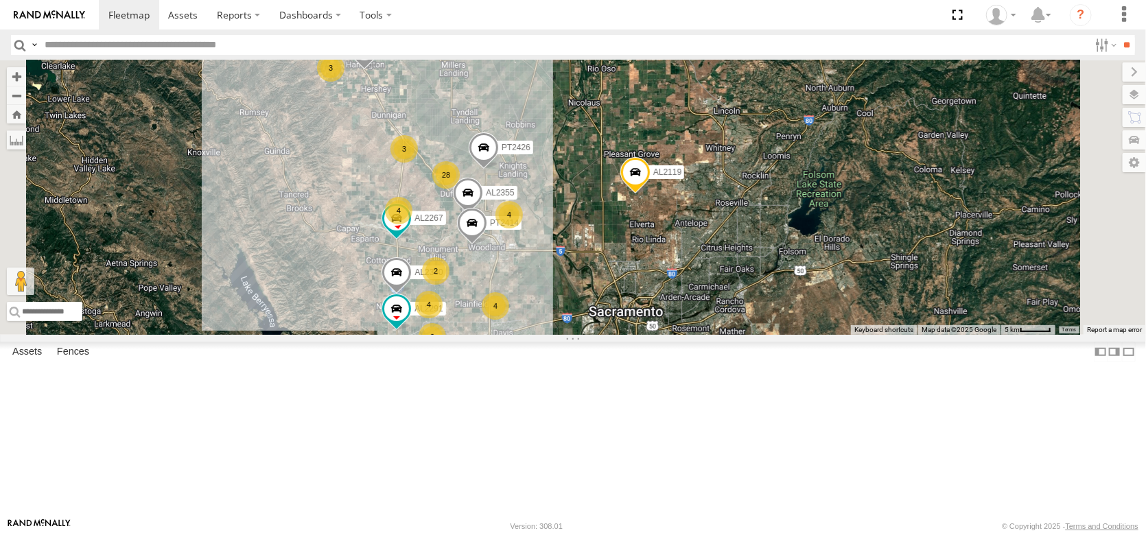
drag, startPoint x: 748, startPoint y: 417, endPoint x: 710, endPoint y: 261, distance: 160.3
click at [712, 264] on div "AL2355 AL2267 PT2414 PT2426 AL2330 PT2423 AL2119 10 3 4 3 4 11 4 28 4 2 2 AL237…" at bounding box center [573, 197] width 1146 height 274
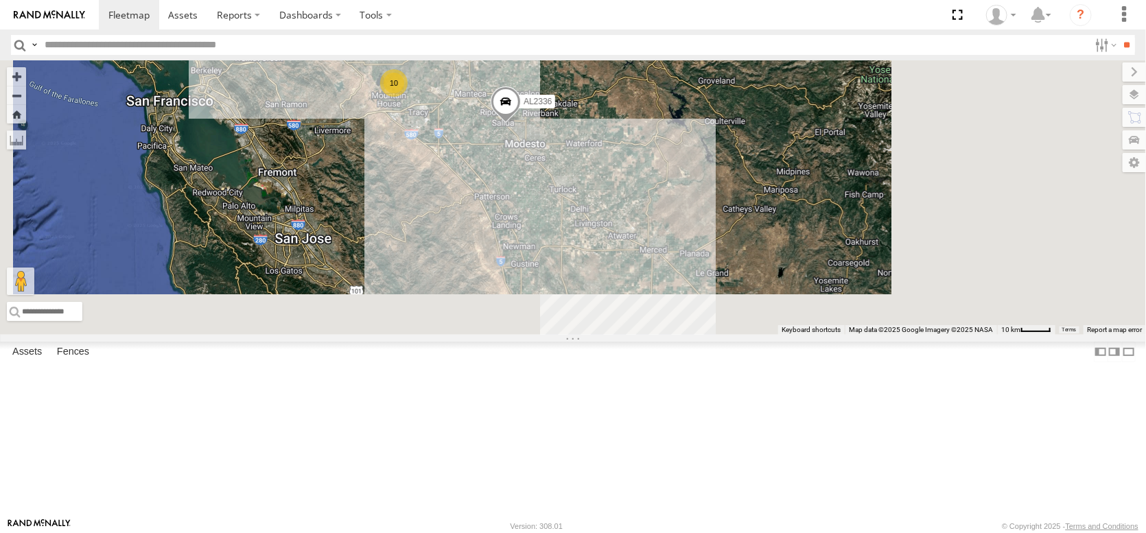
drag, startPoint x: 750, startPoint y: 433, endPoint x: 600, endPoint y: 152, distance: 319.0
click at [608, 163] on div "AL2119 AL2371 PT2432 AL2361 6 18 4 11 10 3 6 9 15 5 4 29 6 AL2336 2" at bounding box center [573, 197] width 1146 height 274
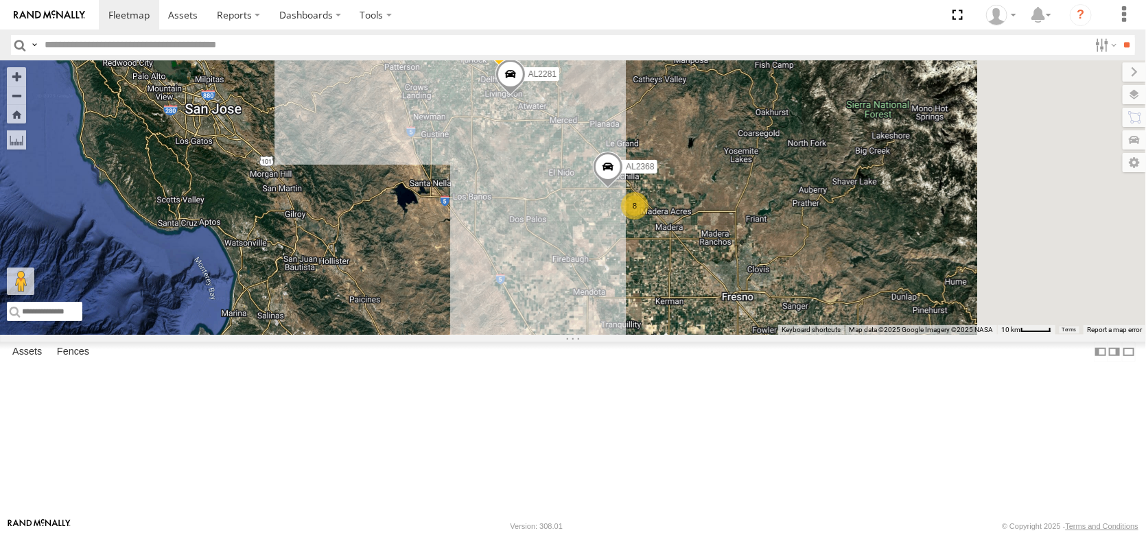
drag, startPoint x: 718, startPoint y: 382, endPoint x: 597, endPoint y: 172, distance: 242.2
click at [598, 174] on div "AL2119 AL2371 PT2432 AL2361 6 18 4 11 10 3 6 9 15 5 4 29 6 AL2336 2 8 AL2367 2 …" at bounding box center [573, 197] width 1146 height 274
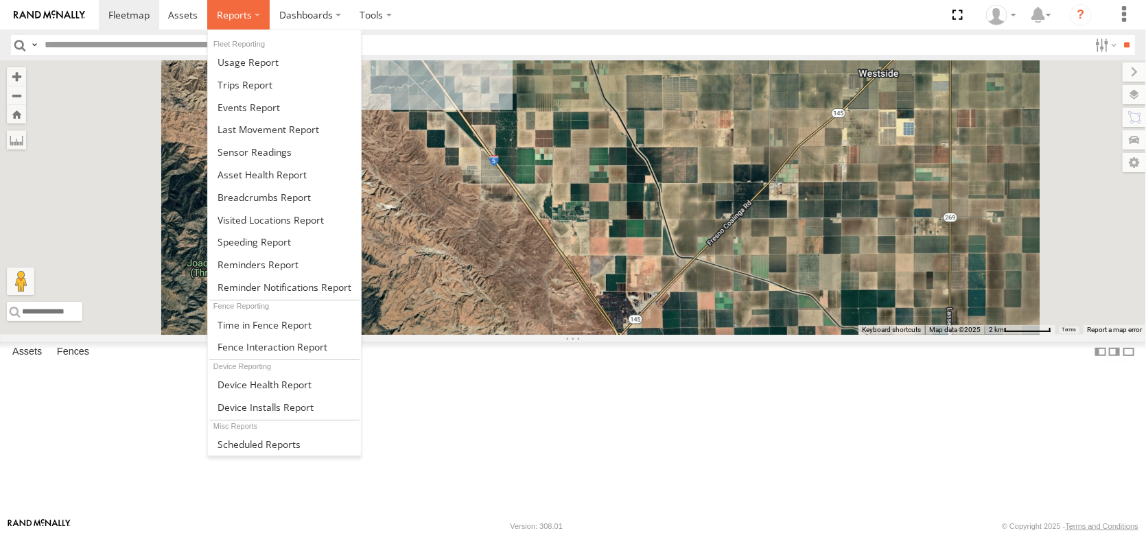
click at [252, 16] on span at bounding box center [234, 14] width 35 height 13
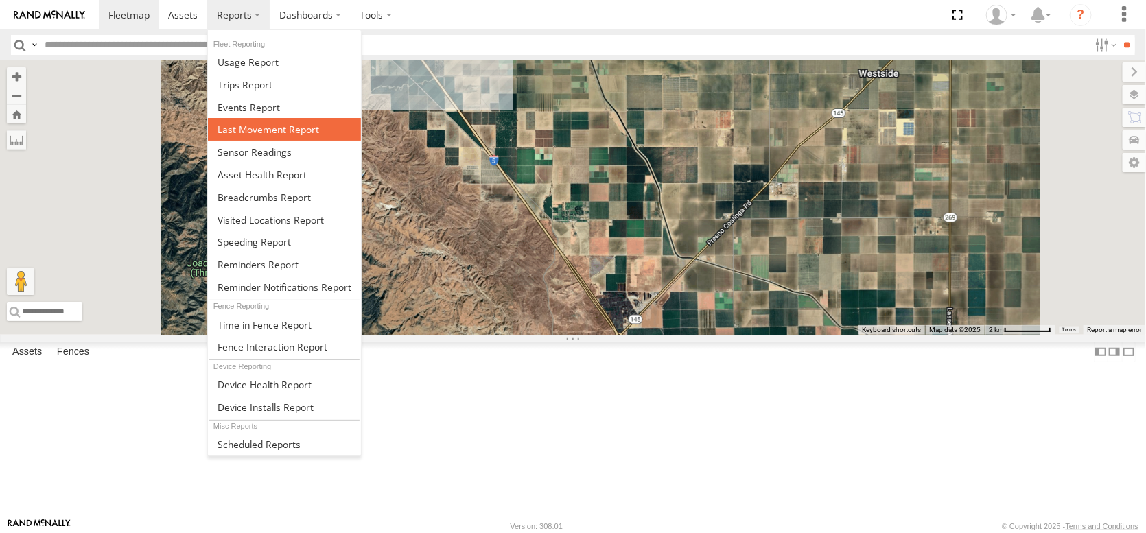
click at [319, 136] on span at bounding box center [269, 129] width 102 height 13
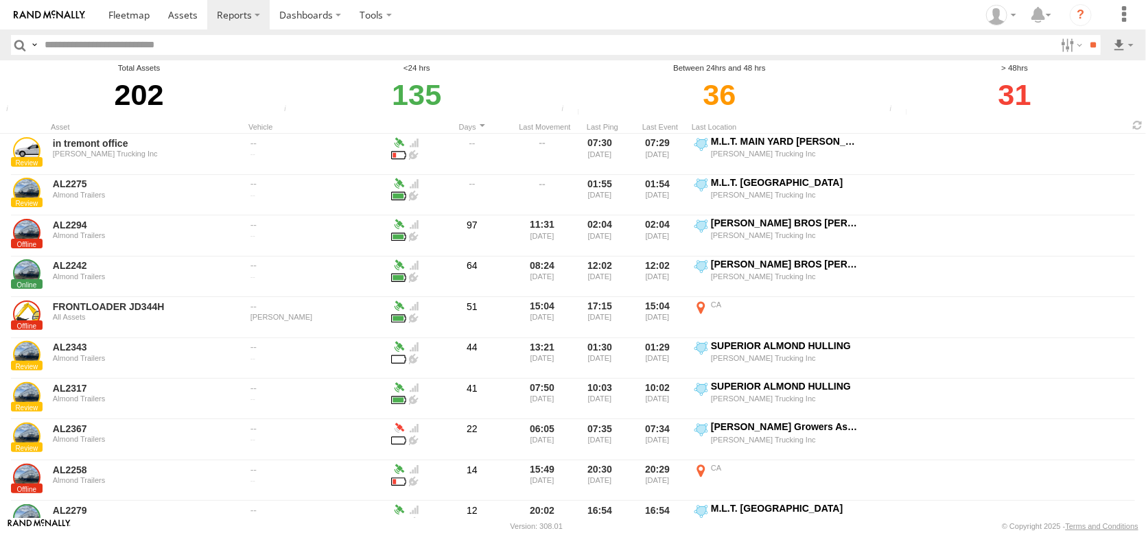
click at [1022, 112] on div "31" at bounding box center [1014, 94] width 259 height 41
click at [1055, 50] on label at bounding box center [1070, 45] width 30 height 20
click at [0, 0] on span "Almond Trailers" at bounding box center [0, 0] width 0 height 0
click at [0, 0] on span "Pistachio Trailers" at bounding box center [0, 0] width 0 height 0
click at [0, 0] on span at bounding box center [0, 0] width 0 height 0
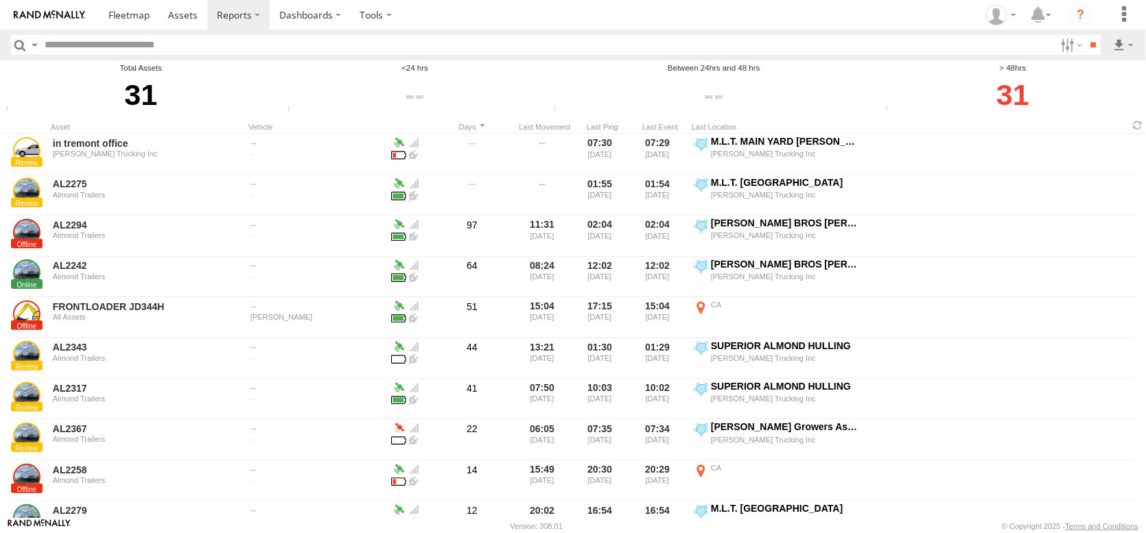
click at [0, 0] on span at bounding box center [0, 0] width 0 height 0
click at [1085, 49] on input "**" at bounding box center [1093, 45] width 16 height 20
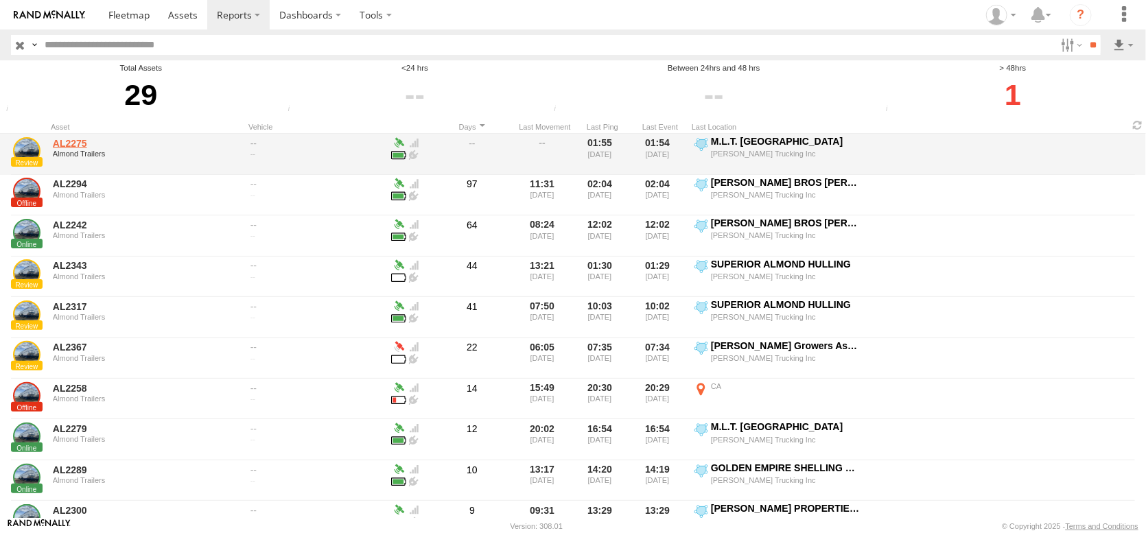
click at [67, 150] on link "AL2275" at bounding box center [147, 143] width 188 height 12
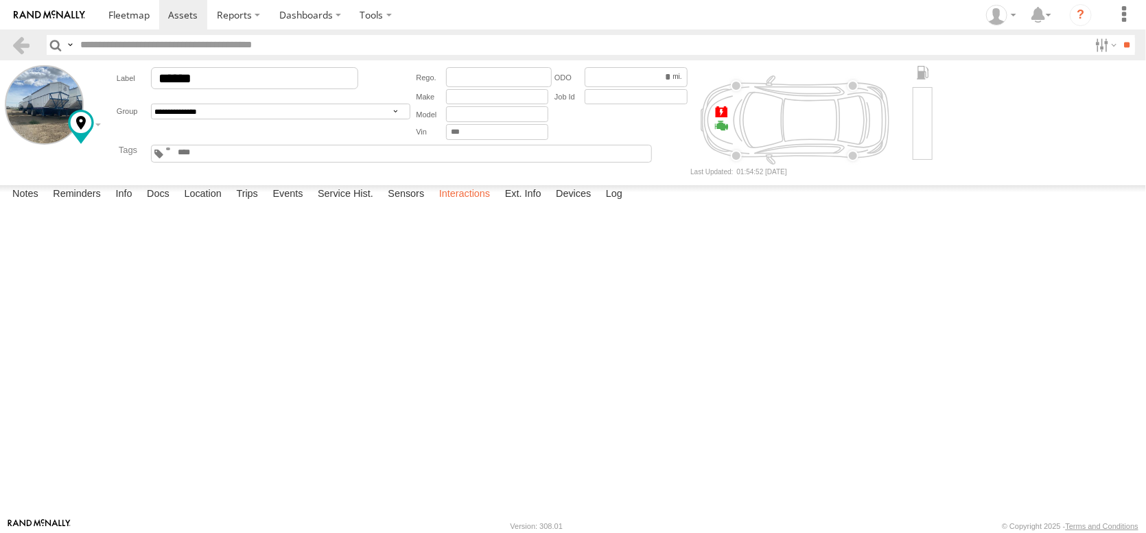
click at [498, 204] on label "Interactions" at bounding box center [464, 194] width 65 height 19
click at [548, 204] on label "Ext. Info" at bounding box center [523, 194] width 50 height 19
click at [309, 204] on label "Events" at bounding box center [288, 194] width 44 height 19
click at [0, 0] on span at bounding box center [0, 0] width 0 height 0
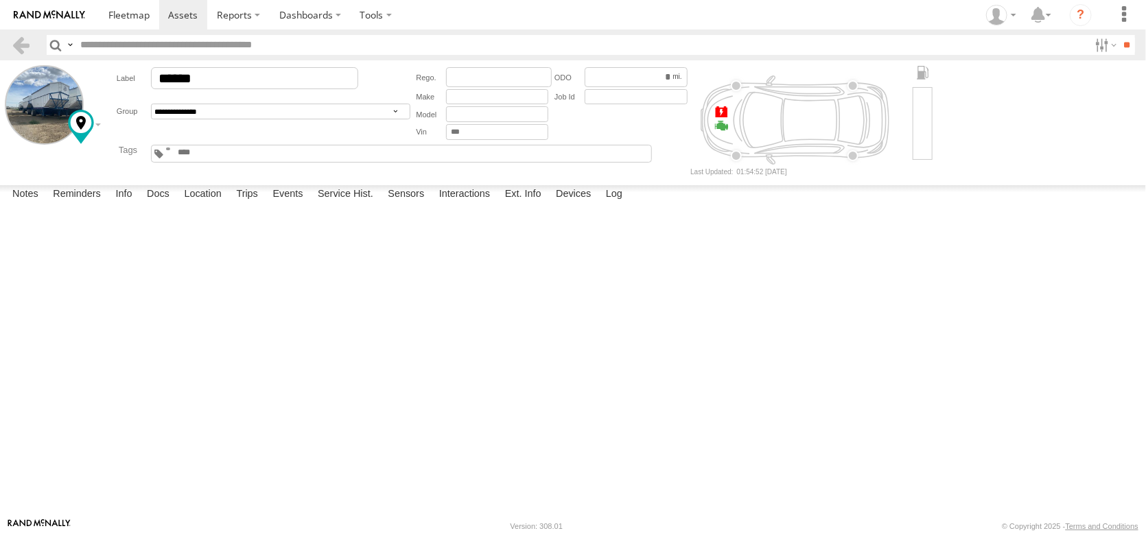
click at [0, 0] on span at bounding box center [0, 0] width 0 height 0
click at [265, 204] on label "Trips" at bounding box center [247, 194] width 36 height 19
click at [107, 133] on div at bounding box center [167, 121] width 198 height 23
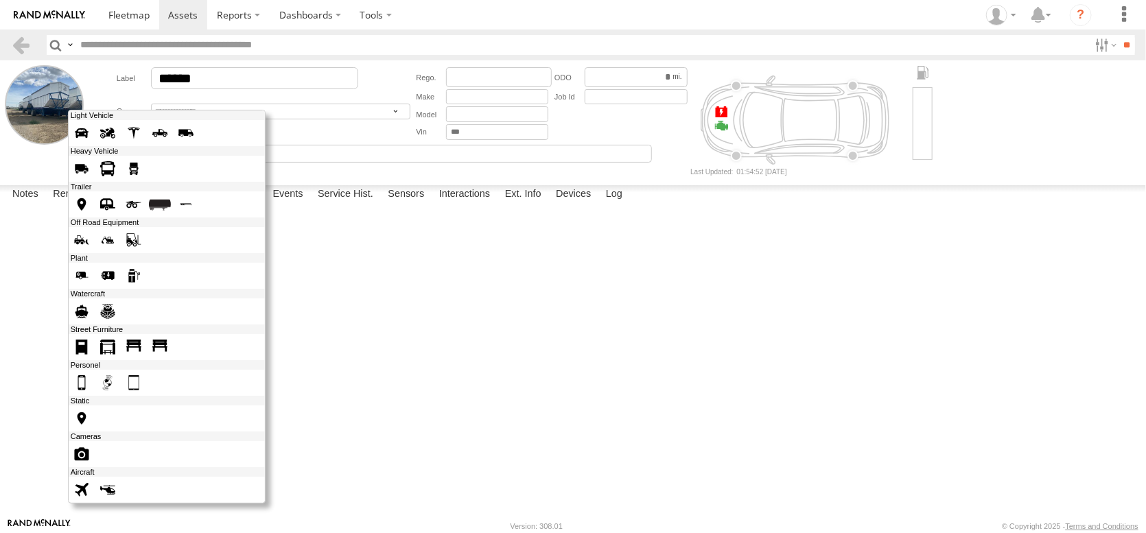
click at [93, 144] on span at bounding box center [82, 133] width 22 height 22
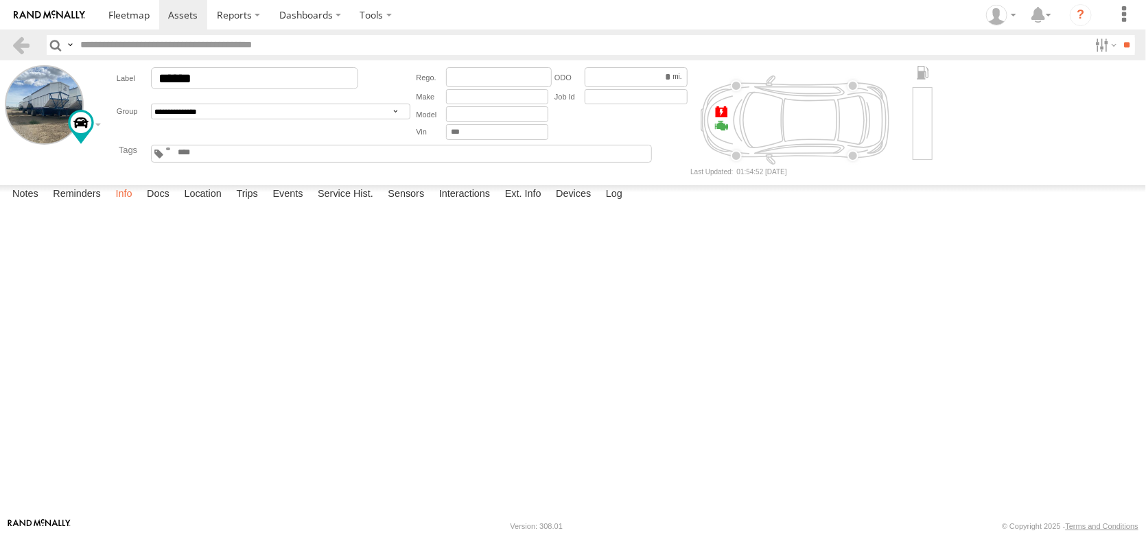
click at [139, 204] on label "Info" at bounding box center [123, 194] width 30 height 19
click at [0, 0] on input "text" at bounding box center [0, 0] width 0 height 0
click at [176, 204] on label "Docs" at bounding box center [158, 194] width 36 height 19
click at [229, 204] on label "Location" at bounding box center [202, 194] width 51 height 19
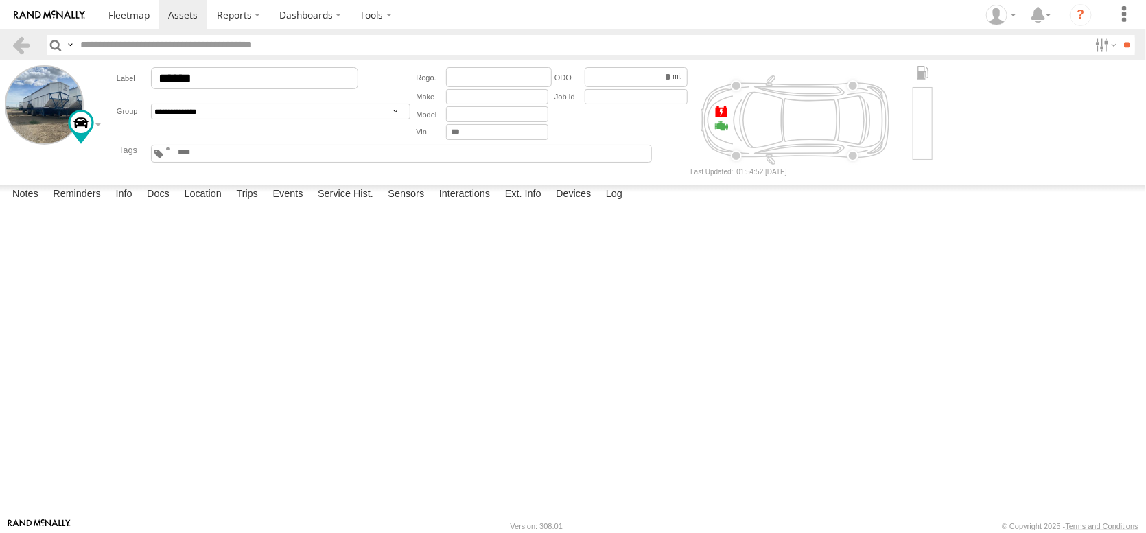
click at [0, 0] on label at bounding box center [0, 0] width 0 height 0
click at [0, 0] on div "Basemaps" at bounding box center [0, 0] width 0 height 0
click at [0, 0] on span "Basemaps" at bounding box center [0, 0] width 0 height 0
click at [0, 0] on span "Default" at bounding box center [0, 0] width 0 height 0
click at [0, 0] on span "Overlays" at bounding box center [0, 0] width 0 height 0
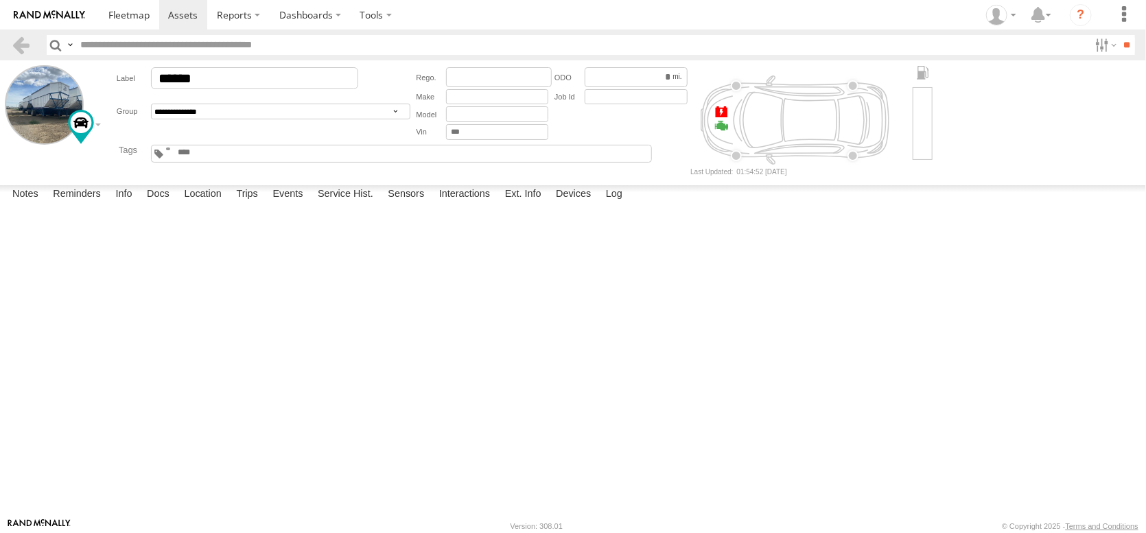
click at [0, 0] on span "Fences" at bounding box center [0, 0] width 0 height 0
click at [0, 0] on label at bounding box center [0, 0] width 0 height 0
click at [24, 48] on link at bounding box center [21, 45] width 20 height 20
click at [0, 0] on span "Almond Trailers" at bounding box center [0, 0] width 0 height 0
click at [0, 0] on span "Pistachio Trailers" at bounding box center [0, 0] width 0 height 0
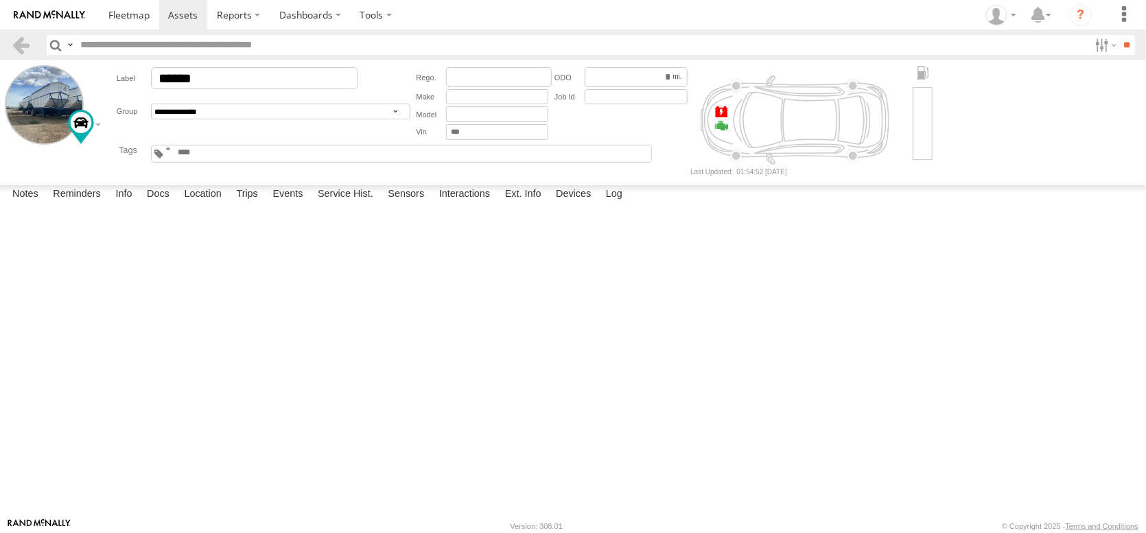
click at [0, 0] on span at bounding box center [0, 0] width 0 height 0
click at [150, 16] on span at bounding box center [128, 14] width 41 height 13
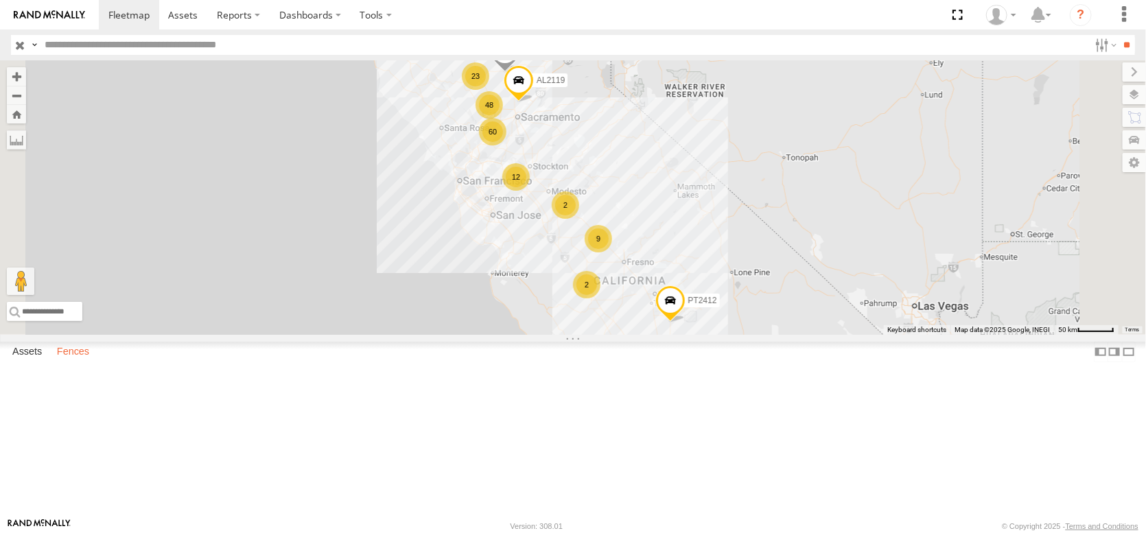
click at [91, 362] on label "Fences" at bounding box center [73, 351] width 46 height 19
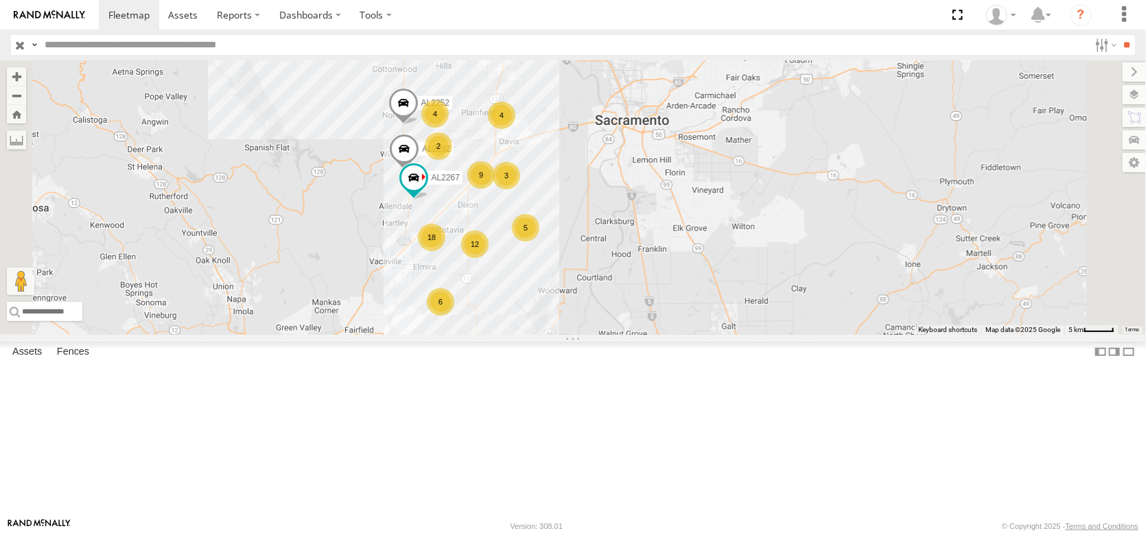
drag, startPoint x: 622, startPoint y: 163, endPoint x: 549, endPoint y: 306, distance: 160.2
click at [549, 306] on div "PT2412 AL2371 PT2437 AL2119 AL2336 AL2361 AL2367 AL2281 18 4 12 6 4 9 5 AL2252 …" at bounding box center [573, 197] width 1146 height 274
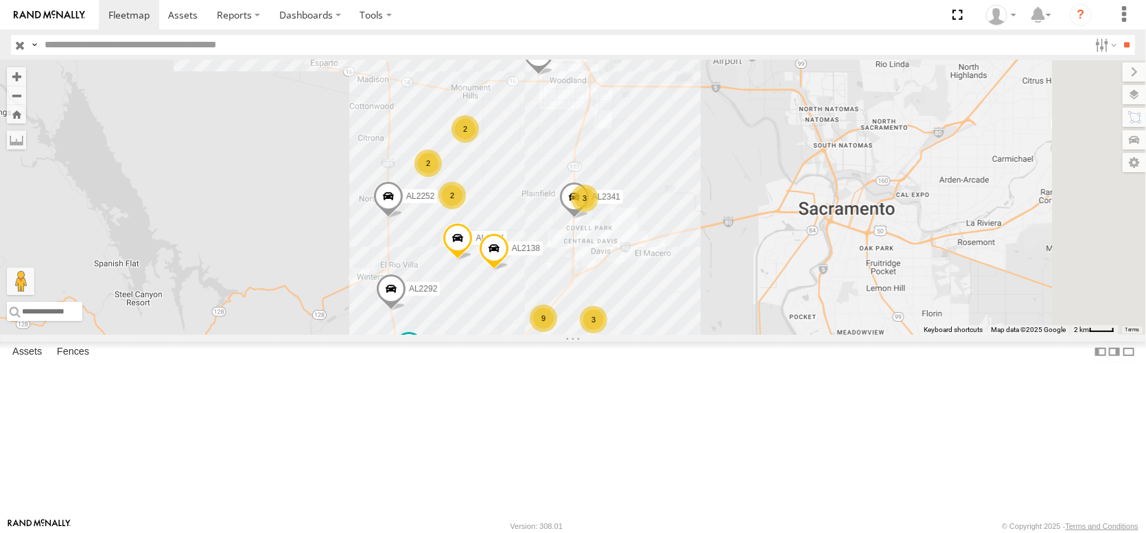
drag, startPoint x: 551, startPoint y: 239, endPoint x: 518, endPoint y: 375, distance: 139.8
click at [519, 335] on div "PT2412 AL2371 PT2437 AL2119 AL2336 AL2361 AL2367 AL2281 AL2252 AL2292 AL2267 PT…" at bounding box center [573, 197] width 1146 height 274
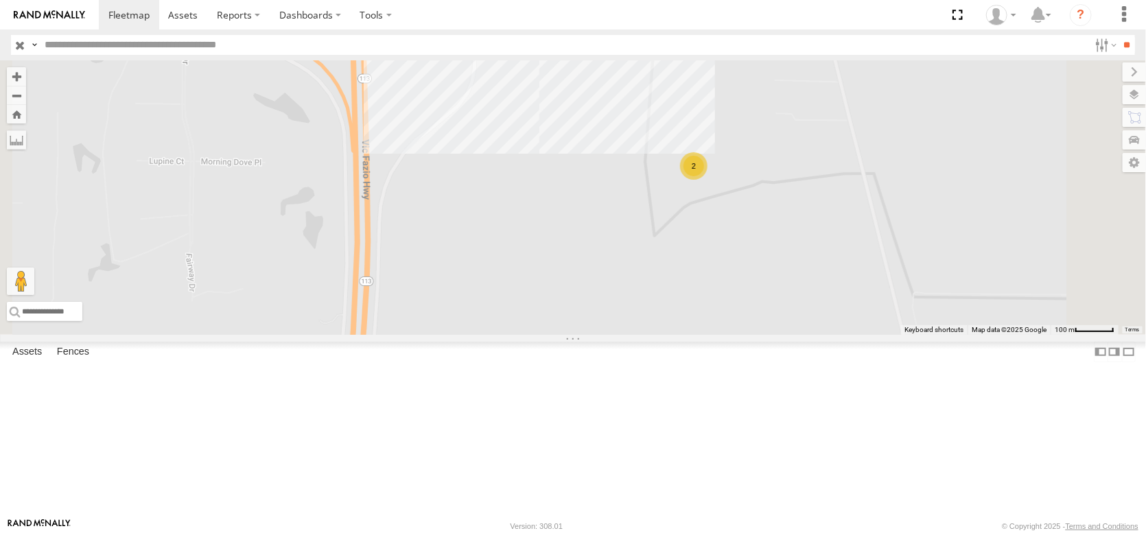
click at [707, 180] on div "2" at bounding box center [693, 165] width 27 height 27
click at [707, 180] on div "2" at bounding box center [693, 166] width 27 height 27
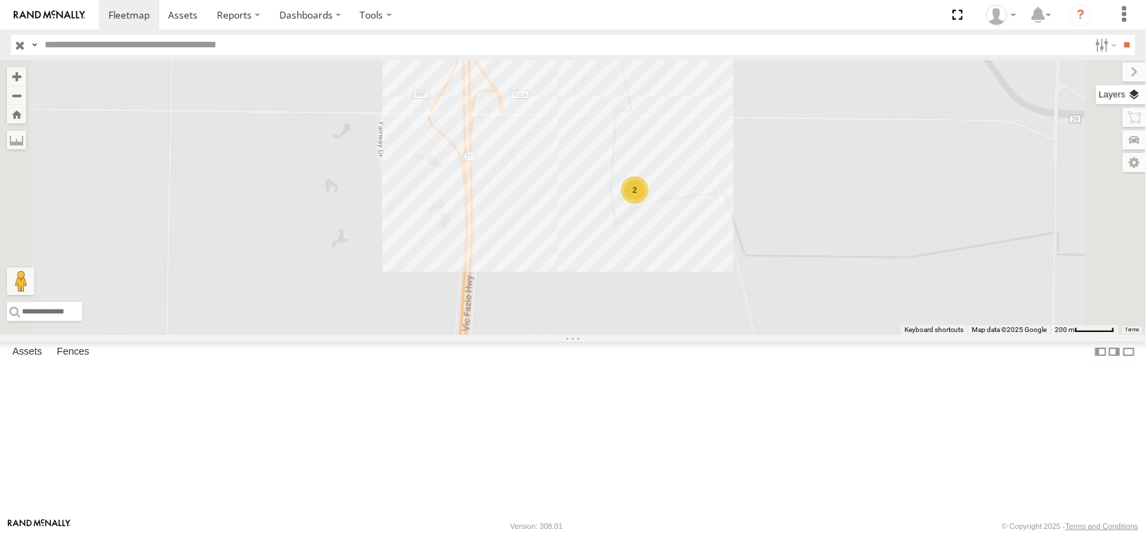
click at [1136, 101] on label at bounding box center [1121, 94] width 50 height 19
click at [0, 0] on span "Basemaps" at bounding box center [0, 0] width 0 height 0
click at [0, 0] on span "Satellite + Roadmap" at bounding box center [0, 0] width 0 height 0
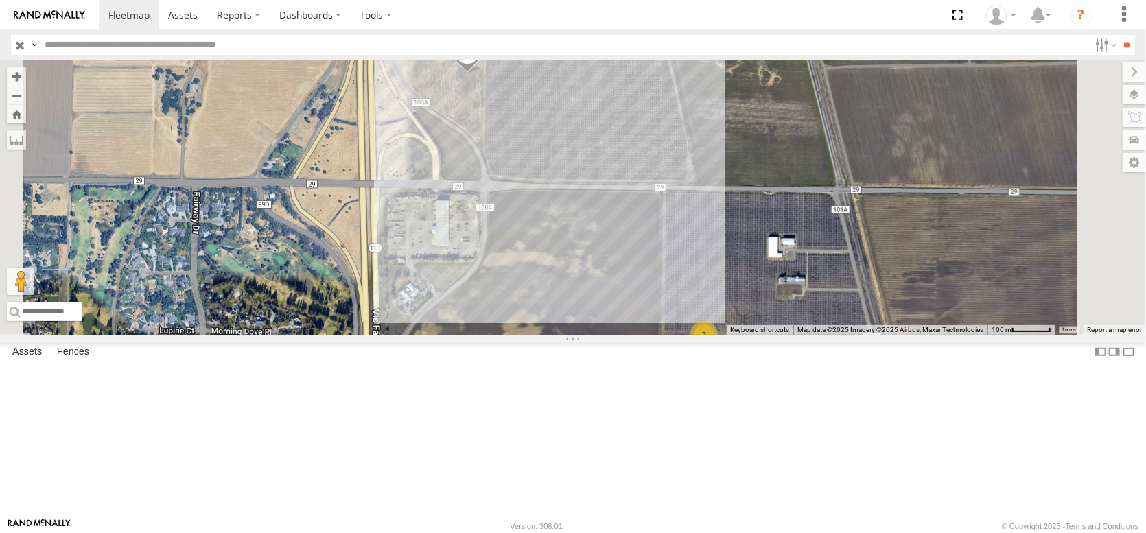
click at [713, 161] on div "AL2329 AL2252 AL2124 PT2387 AL2138 AL2341 AL2292 AL2267 PT2414 AL2119 PT2401 2" at bounding box center [573, 197] width 1146 height 274
click at [670, 56] on div "Harminder Rd 29/Hwy 113 Davis, CA Harminder Rd 29/Hwy 113 Davis, CA 0" at bounding box center [540, 16] width 257 height 78
click at [659, 50] on link at bounding box center [651, 45] width 14 height 10
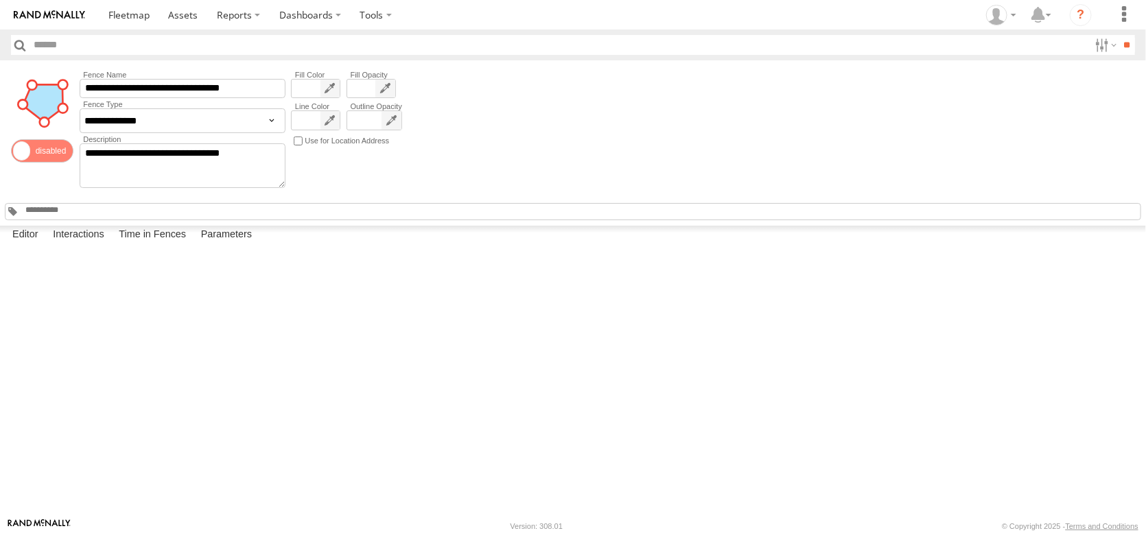
click at [0, 0] on label at bounding box center [0, 0] width 0 height 0
click at [111, 245] on label "Interactions" at bounding box center [78, 235] width 65 height 19
click at [0, 0] on label at bounding box center [0, 0] width 0 height 0
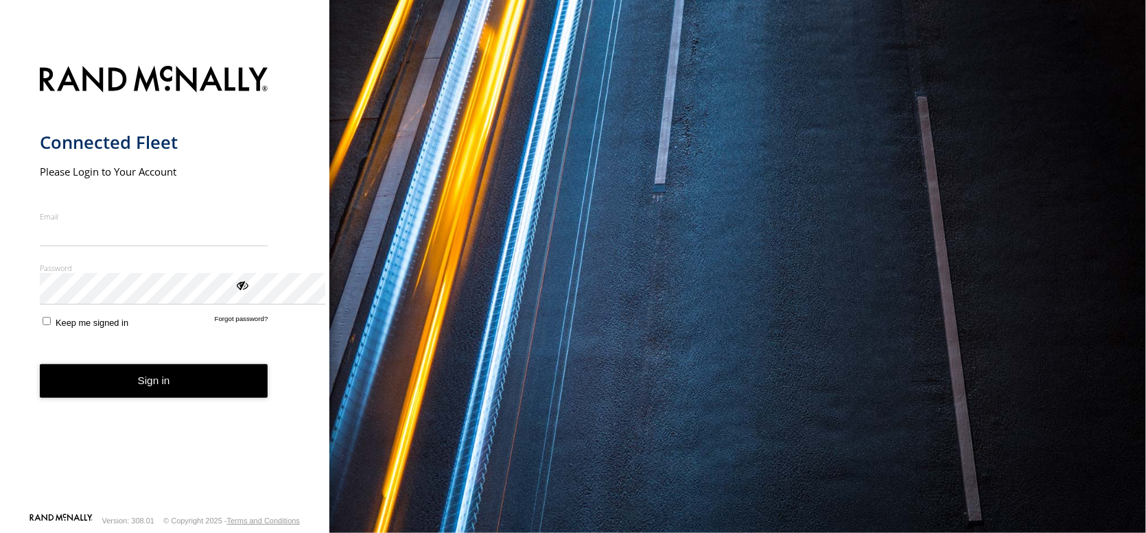
type input "**********"
click at [180, 398] on button "Sign in" at bounding box center [154, 381] width 229 height 34
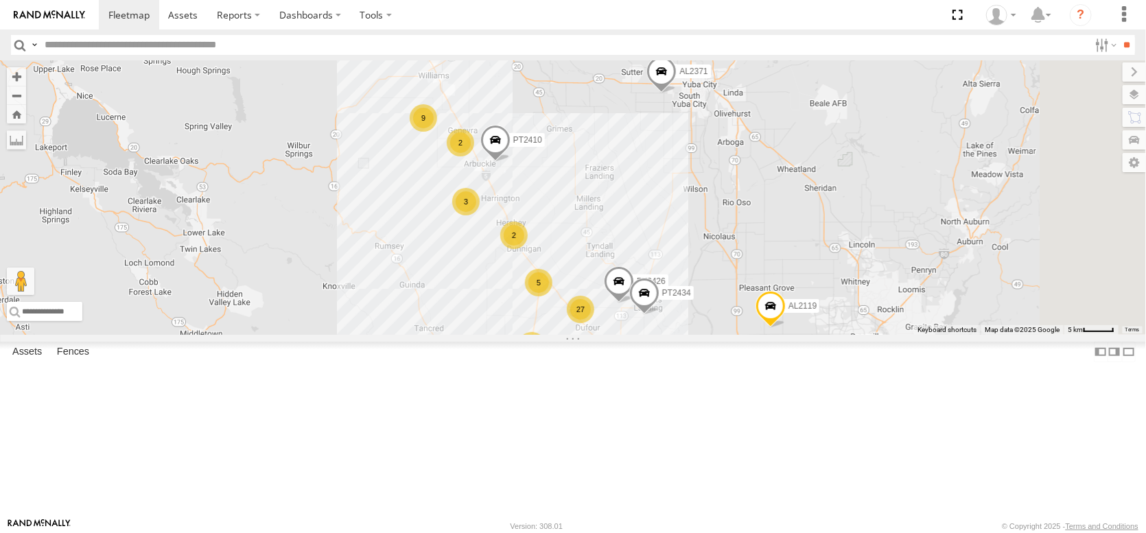
drag, startPoint x: 666, startPoint y: 199, endPoint x: 585, endPoint y: 374, distance: 192.5
click at [585, 335] on div "FRONTLOADER JD344H PT2412 AL2371 PT2437 AL2119 AL2336 AL2361 9 3 19 4 12 5 4 11…" at bounding box center [573, 197] width 1146 height 274
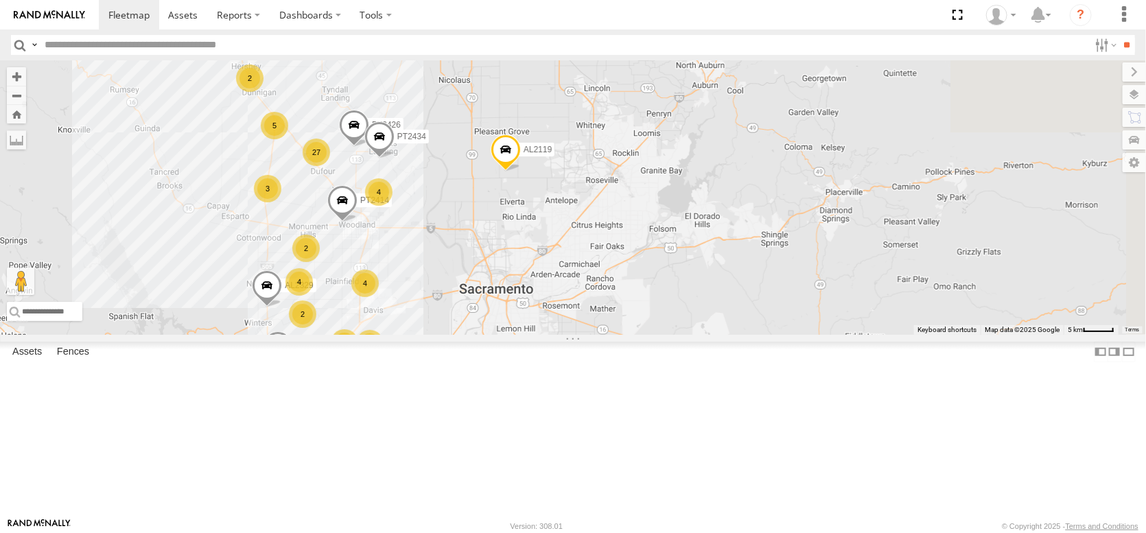
drag, startPoint x: 624, startPoint y: 414, endPoint x: 367, endPoint y: 242, distance: 310.0
click at [367, 242] on div "FRONTLOADER JD344H PT2412 AL2371 PT2437 AL2119 AL2336 AL2361 9 3 19 4 12 5 4 11…" at bounding box center [573, 197] width 1146 height 274
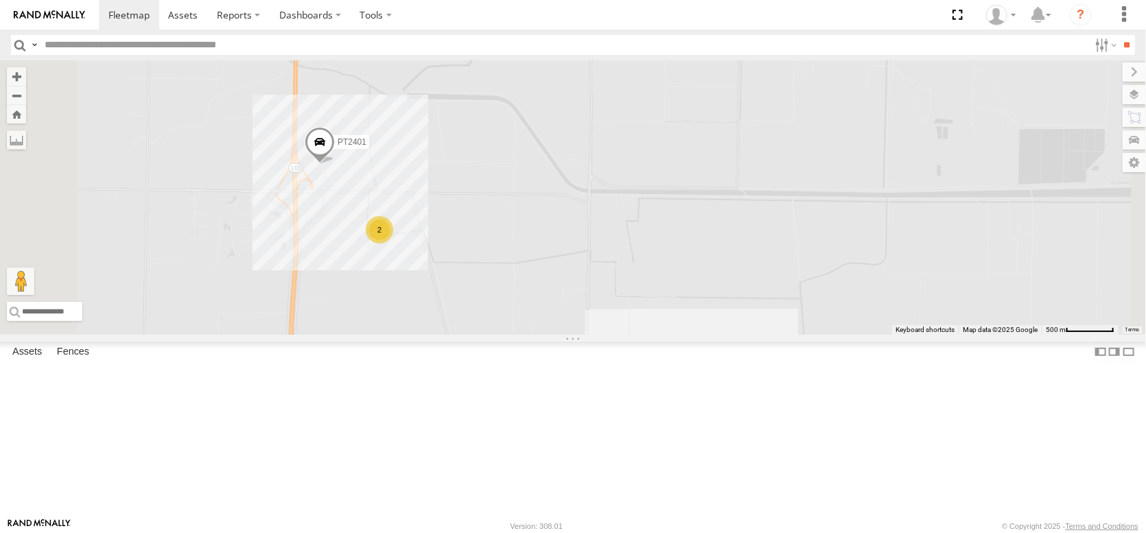
drag, startPoint x: 494, startPoint y: 224, endPoint x: 504, endPoint y: 319, distance: 95.9
click at [504, 319] on div "FRONTLOADER JD344H PT2412 AL2371 PT2437 AL2119 AL2336 AL2361 AL2329 AL2267 PT24…" at bounding box center [573, 197] width 1146 height 274
click at [502, 279] on div "FRONTLOADER JD344H PT2412 AL2371 PT2437 AL2119 AL2336 AL2361 AL2329 AL2267 PT24…" at bounding box center [573, 197] width 1146 height 274
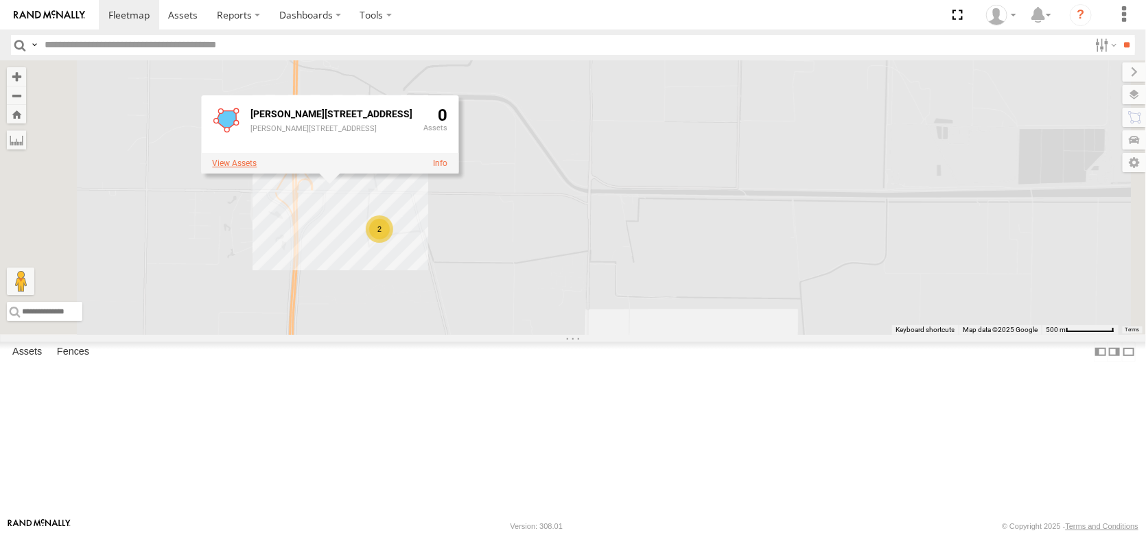
click at [257, 168] on label at bounding box center [234, 164] width 45 height 10
click at [0, 0] on link "Edit Fence" at bounding box center [0, 0] width 0 height 0
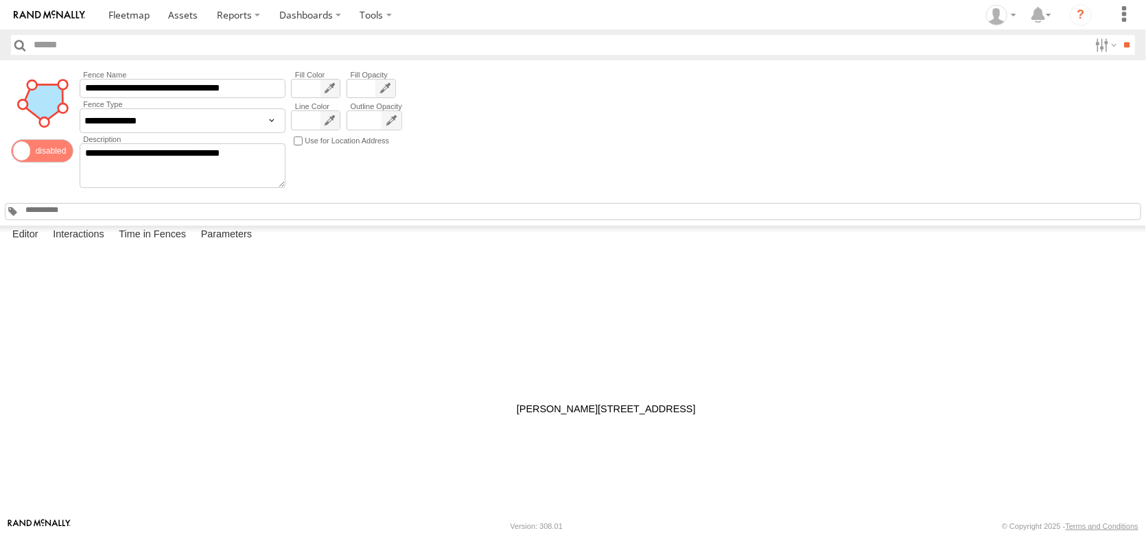
click at [0, 0] on div at bounding box center [0, 0] width 0 height 0
drag, startPoint x: 471, startPoint y: 368, endPoint x: 396, endPoint y: 351, distance: 77.4
drag, startPoint x: 465, startPoint y: 285, endPoint x: 384, endPoint y: 296, distance: 82.5
drag, startPoint x: 463, startPoint y: 307, endPoint x: 379, endPoint y: 329, distance: 86.6
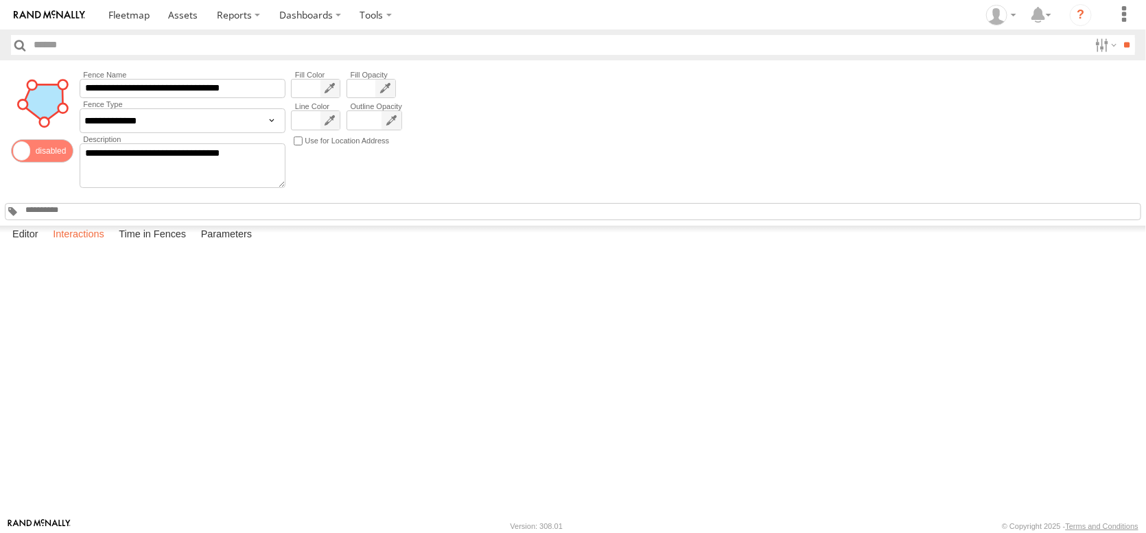
click at [101, 245] on label "Interactions" at bounding box center [78, 235] width 65 height 19
click at [150, 12] on span at bounding box center [128, 14] width 41 height 13
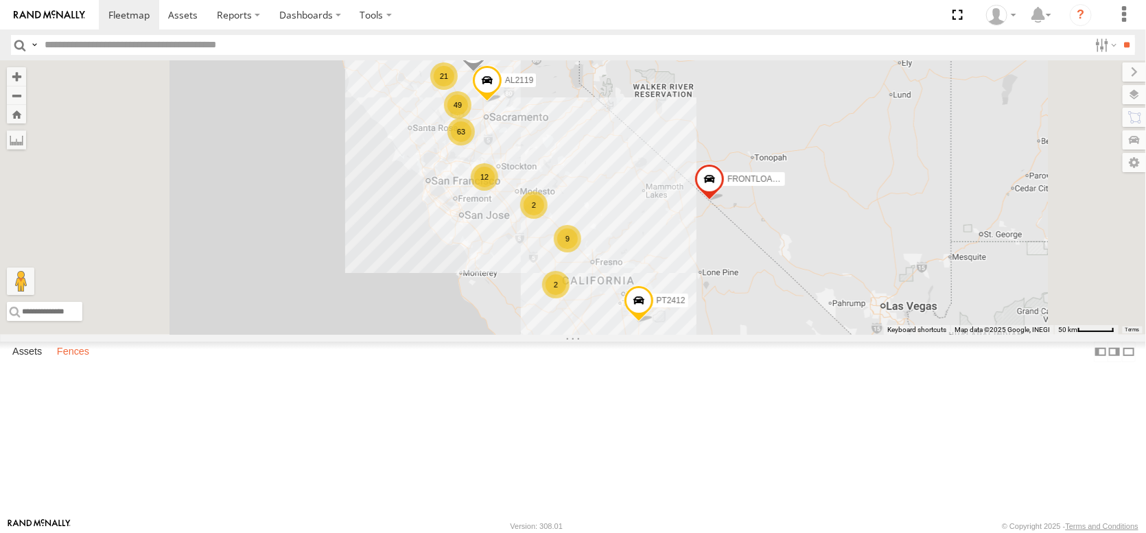
click at [89, 362] on label "Fences" at bounding box center [73, 351] width 46 height 19
click at [0, 0] on div "[PERSON_NAME][STREET_ADDRESS]" at bounding box center [0, 0] width 0 height 0
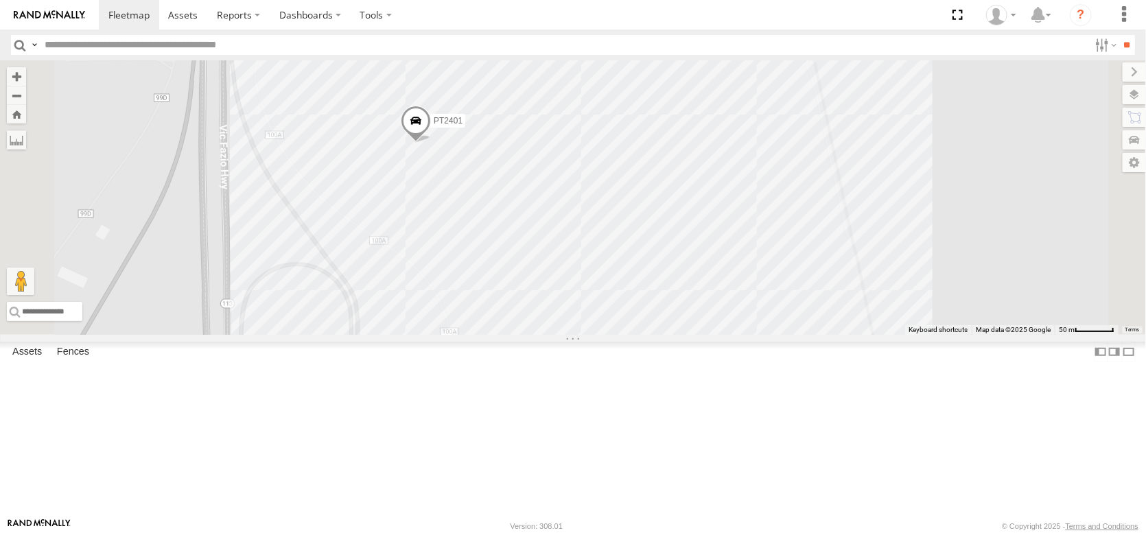
click at [431, 143] on span at bounding box center [416, 124] width 30 height 37
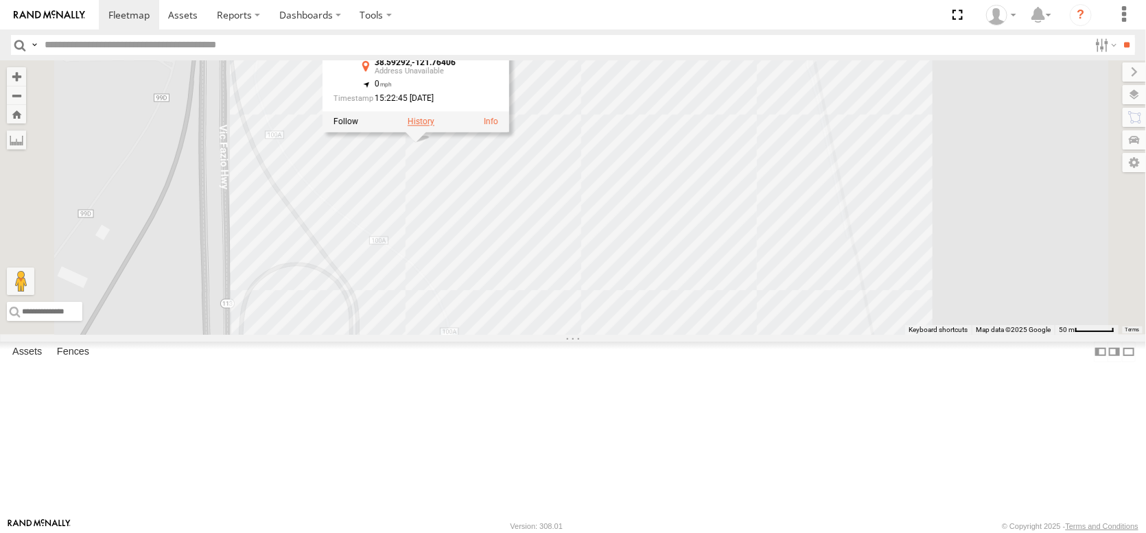
click at [434, 127] on label at bounding box center [421, 122] width 27 height 10
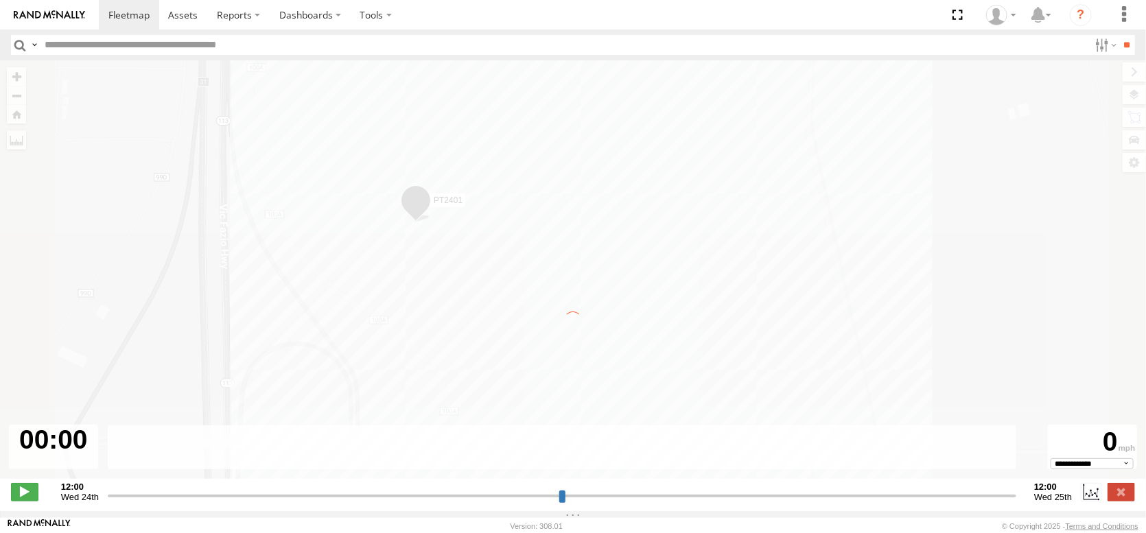
type input "**********"
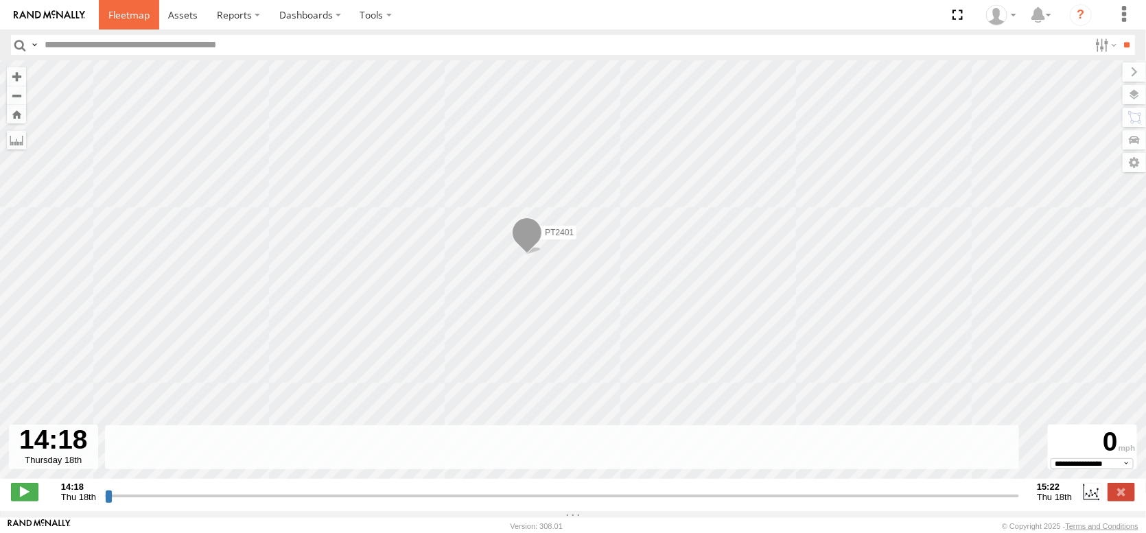
click at [150, 19] on span at bounding box center [128, 14] width 41 height 13
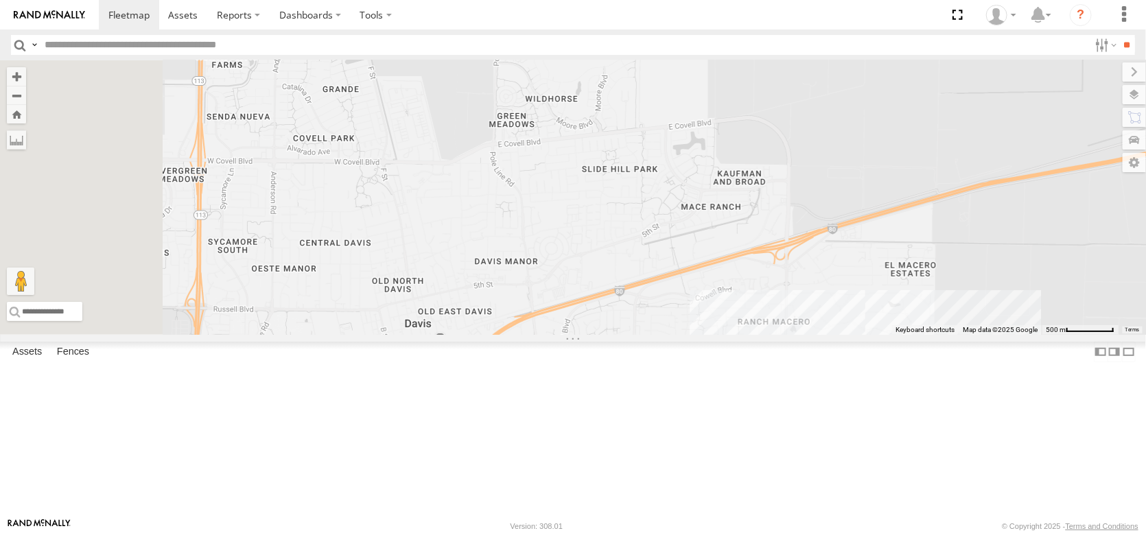
drag, startPoint x: 642, startPoint y: 161, endPoint x: 813, endPoint y: 333, distance: 242.6
click at [813, 333] on div "FRONTLOADER JD344H PT2412 AL2371 PT2437 AL2119 AL2336 AL2361 AL2329 AL2267 PT24…" at bounding box center [573, 197] width 1146 height 274
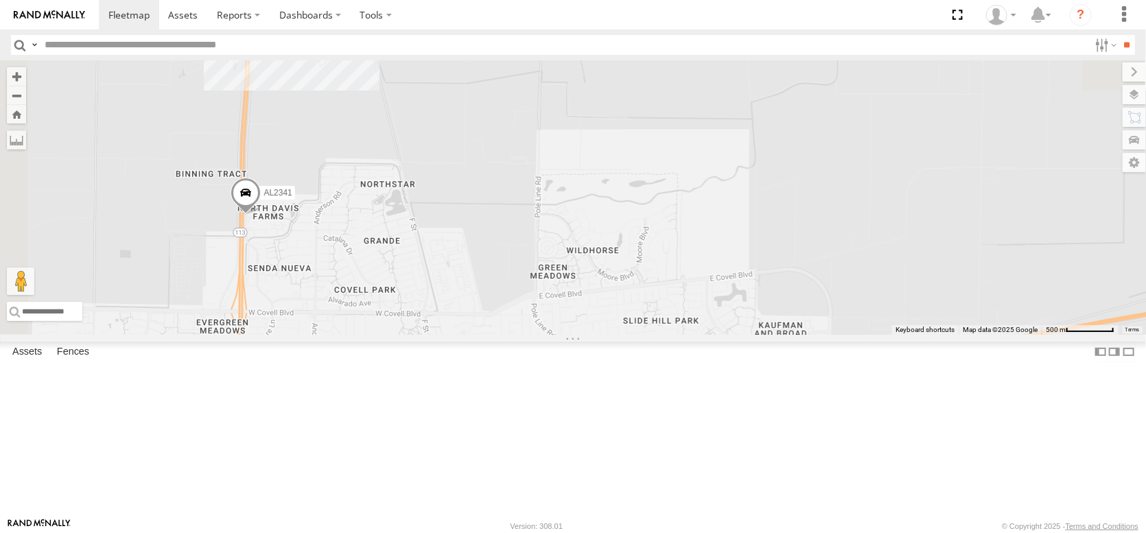
drag, startPoint x: 562, startPoint y: 233, endPoint x: 603, endPoint y: 377, distance: 149.9
click at [598, 335] on div "FRONTLOADER JD344H PT2412 AL2371 PT2437 AL2119 AL2336 AL2361 AL2329 AL2267 PT24…" at bounding box center [573, 197] width 1146 height 274
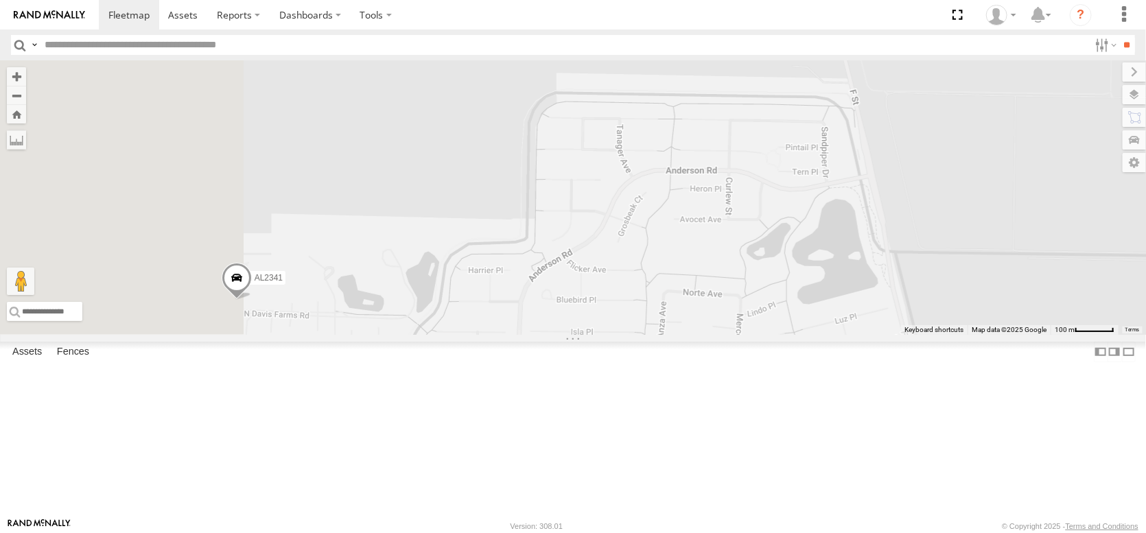
drag, startPoint x: 700, startPoint y: 384, endPoint x: 923, endPoint y: 423, distance: 226.4
click at [923, 335] on div "FRONTLOADER JD344H PT2412 AL2371 PT2437 AL2119 AL2336 AL2361 AL2329 AL2267 PT24…" at bounding box center [573, 197] width 1146 height 274
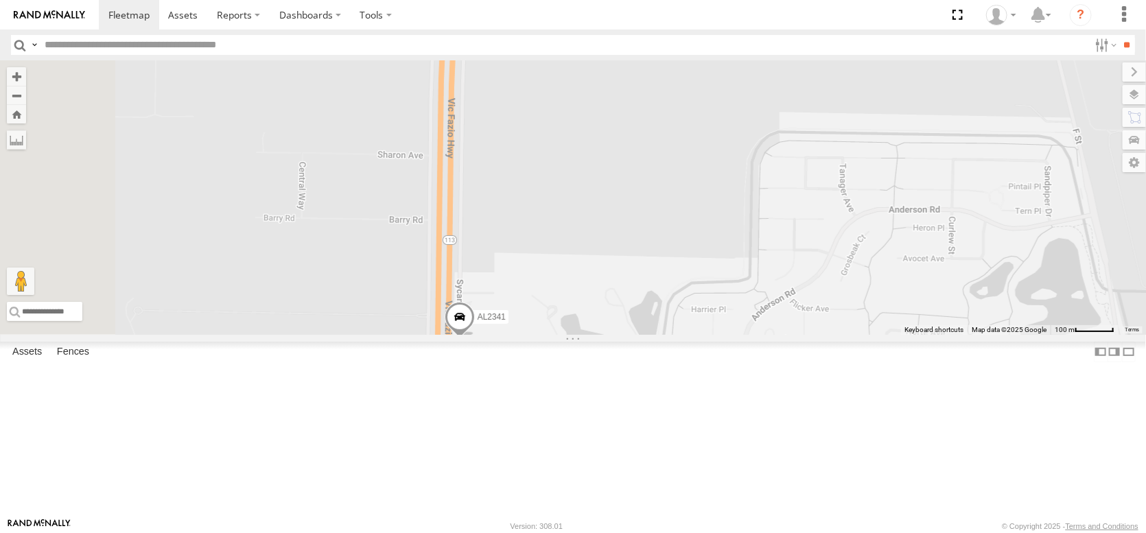
click at [475, 339] on span at bounding box center [460, 320] width 30 height 37
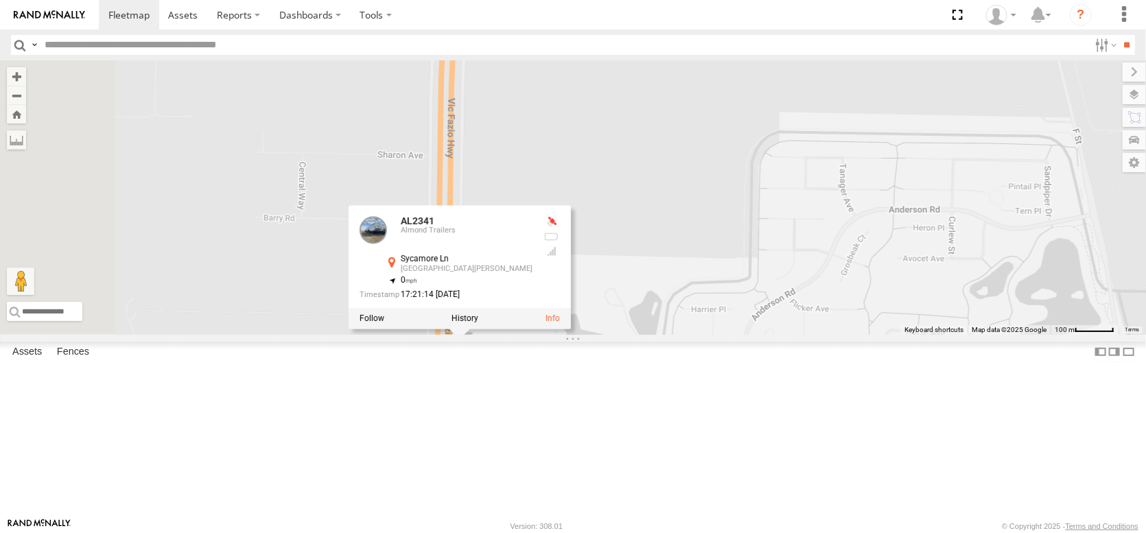
click at [828, 269] on div "FRONTLOADER JD344H PT2412 AL2371 PT2437 AL2119 AL2336 AL2361 AL2329 AL2267 PT24…" at bounding box center [573, 197] width 1146 height 274
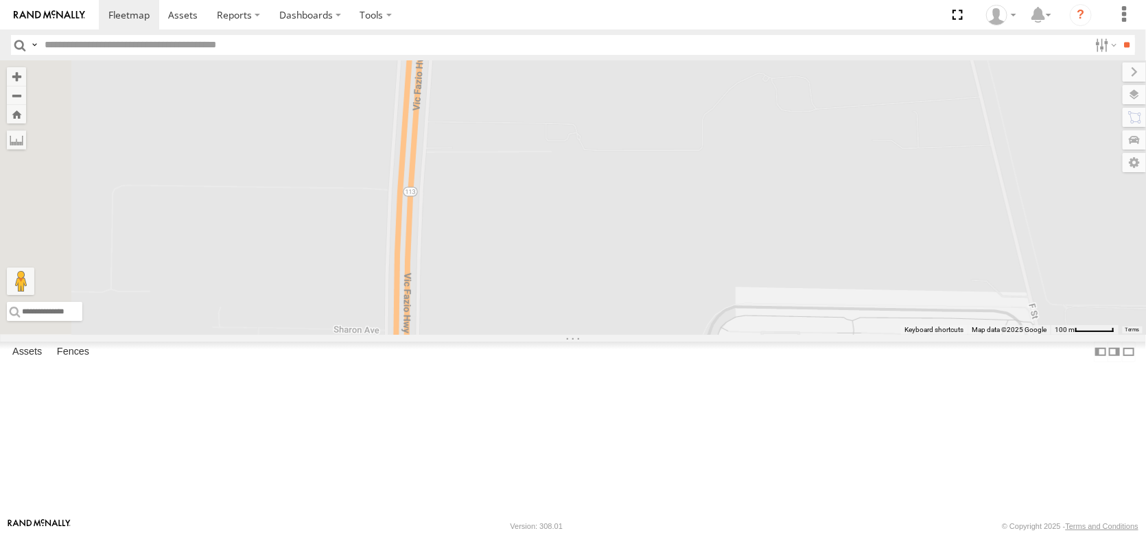
drag, startPoint x: 788, startPoint y: 270, endPoint x: 745, endPoint y: 446, distance: 180.9
click at [744, 335] on div "FRONTLOADER JD344H PT2412 AL2371 PT2437 AL2119 AL2336 AL2361 AL2329 AL2267 PT24…" at bounding box center [573, 197] width 1146 height 274
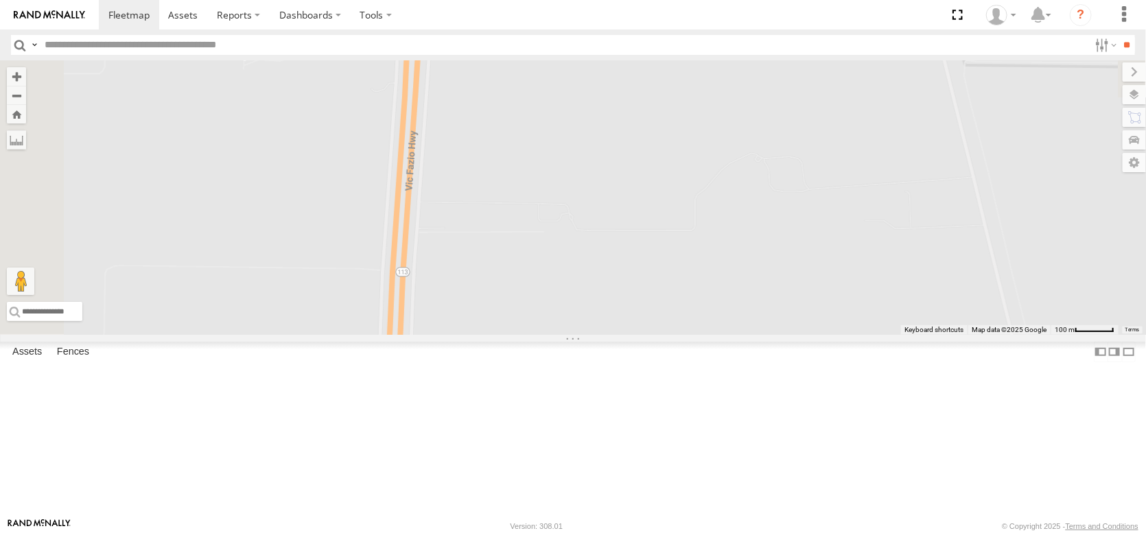
drag, startPoint x: 726, startPoint y: 338, endPoint x: 736, endPoint y: 532, distance: 194.5
click at [735, 533] on html at bounding box center [573, 266] width 1146 height 533
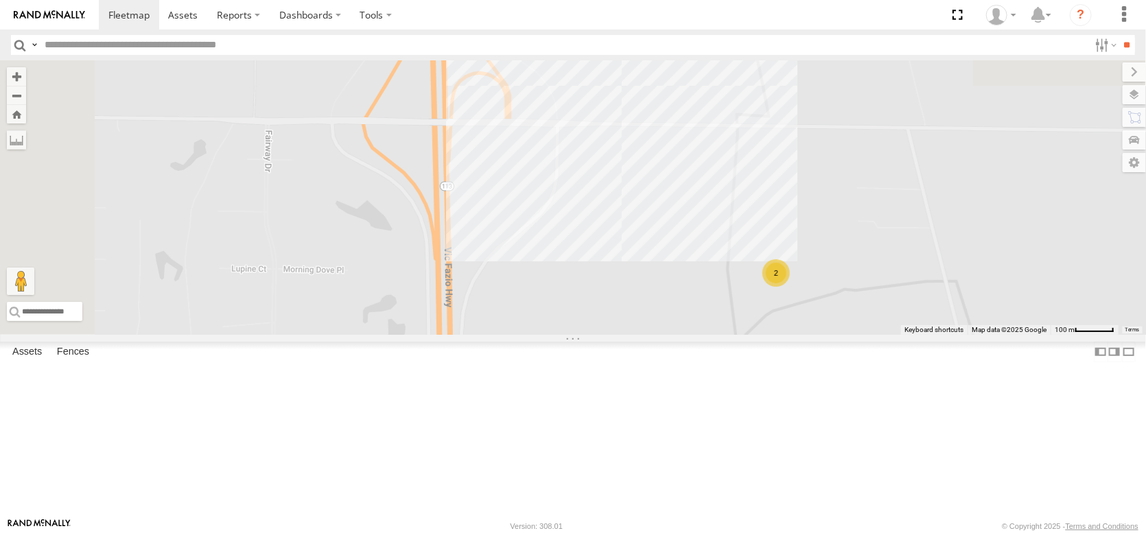
drag, startPoint x: 799, startPoint y: 384, endPoint x: 764, endPoint y: 528, distance: 148.3
click at [764, 528] on body at bounding box center [573, 266] width 1146 height 533
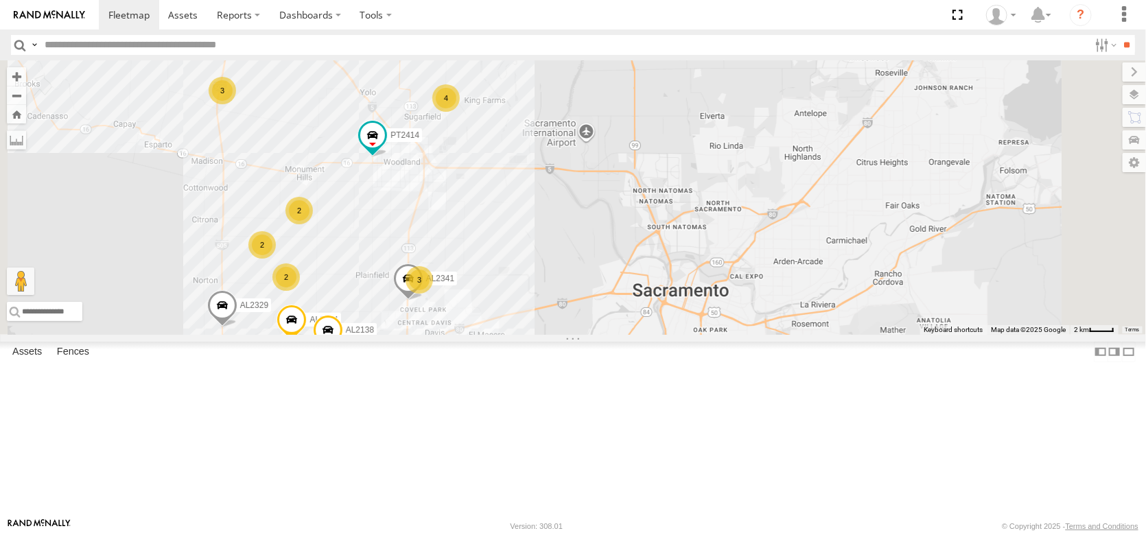
drag, startPoint x: 641, startPoint y: 194, endPoint x: 668, endPoint y: 331, distance: 140.0
click at [668, 331] on div "AL2341 6 3 10 2 11 13 AL2329 4 3 4 2 AL2124 3 PT2387 3 AL2138 2 PT2414" at bounding box center [573, 197] width 1146 height 274
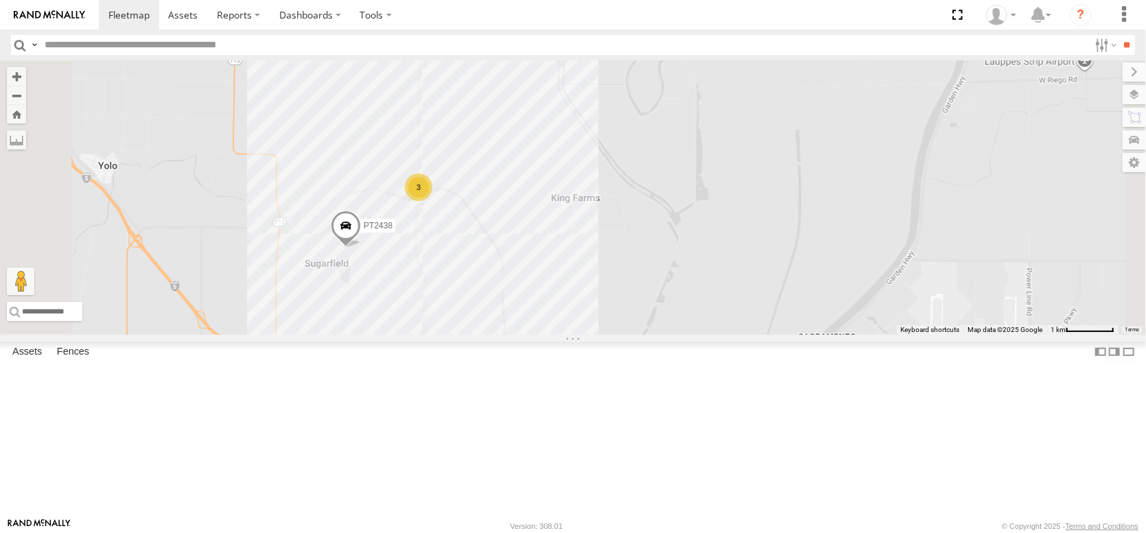
drag, startPoint x: 616, startPoint y: 200, endPoint x: 637, endPoint y: 373, distance: 174.2
click at [637, 335] on div "AL2341 AL2329 AL2124 PT2387 AL2138 PT2414 AL2252 PT2428 PT2402 AL2119 PT2426 PT…" at bounding box center [573, 197] width 1146 height 274
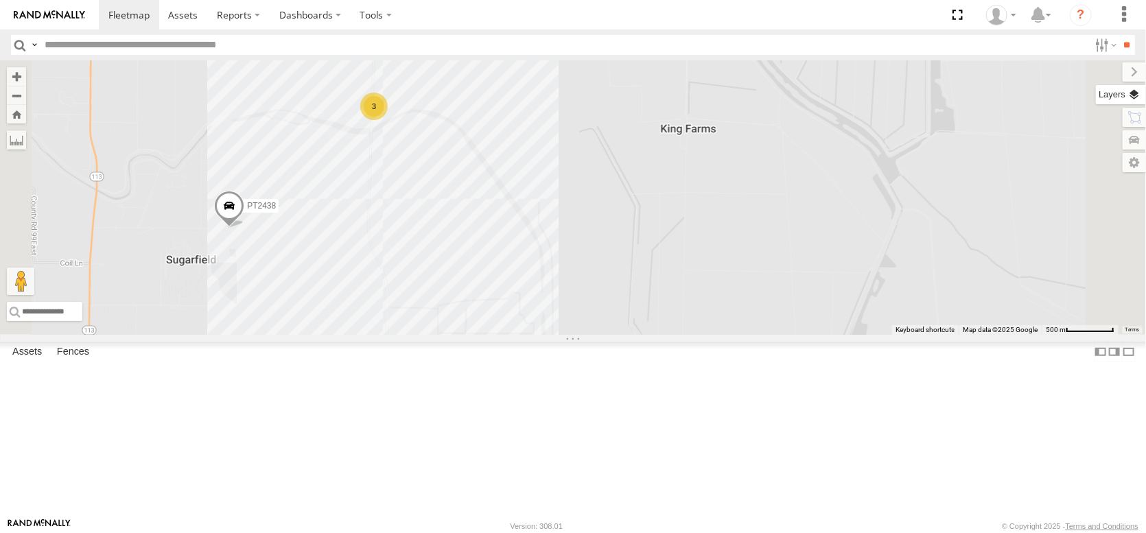
click at [1125, 102] on label at bounding box center [1121, 94] width 50 height 19
click at [0, 0] on span "Basemaps" at bounding box center [0, 0] width 0 height 0
click at [0, 0] on span "Overlays" at bounding box center [0, 0] width 0 height 0
click at [0, 0] on span "Satellite + Roadmap" at bounding box center [0, 0] width 0 height 0
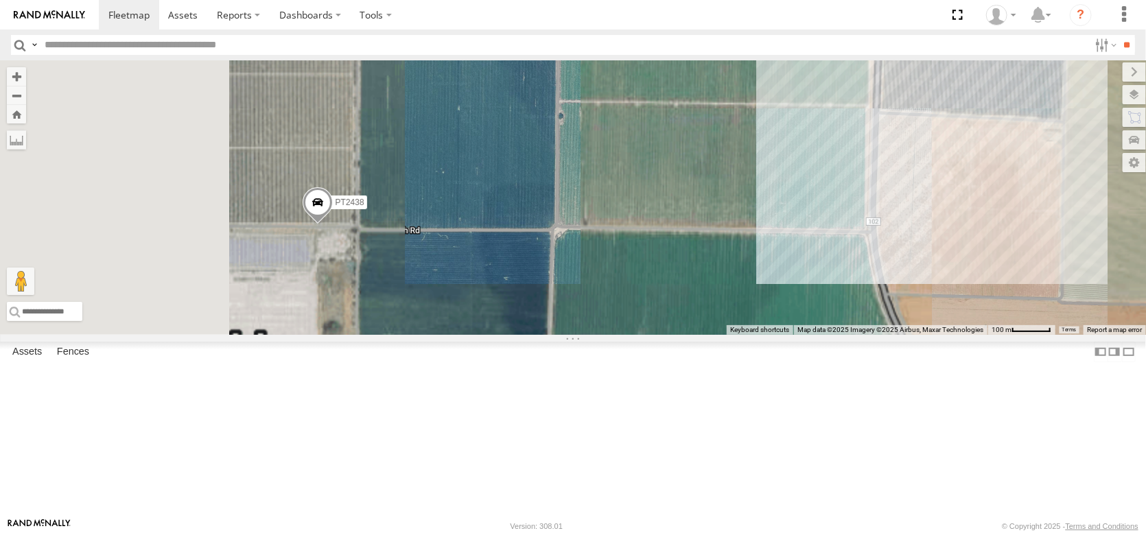
drag, startPoint x: 418, startPoint y: 315, endPoint x: 564, endPoint y: 242, distance: 163.6
click at [561, 242] on div "AL2341 AL2329 AL2124 PT2387 AL2138 PT2414 AL2252 PT2428 PT2402 AL2119 PT2426 PT…" at bounding box center [573, 197] width 1146 height 274
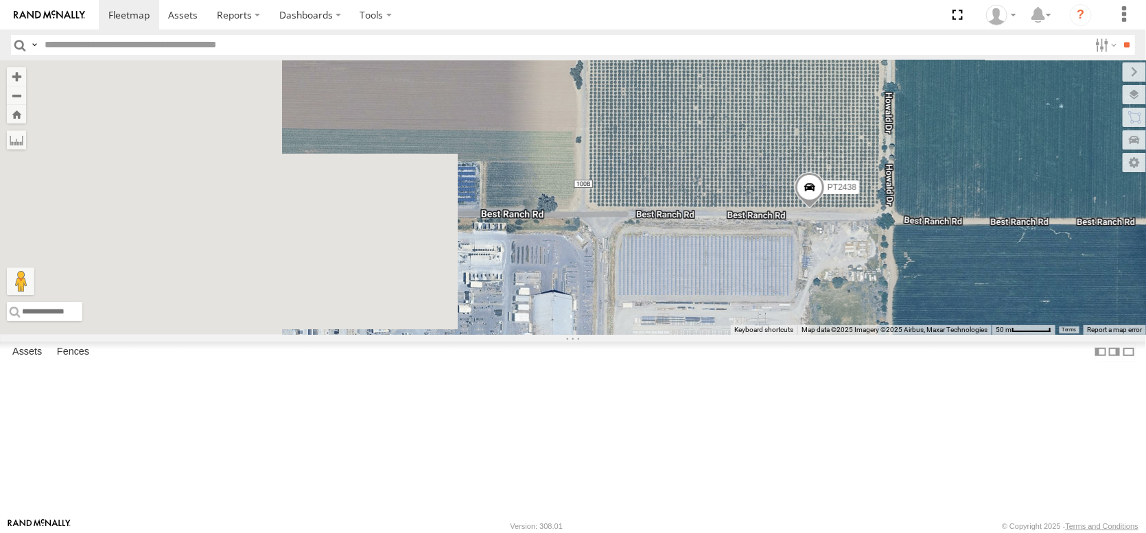
drag, startPoint x: 555, startPoint y: 347, endPoint x: 992, endPoint y: 331, distance: 437.4
click at [992, 331] on div "← Move left → Move right ↑ Move up ↓ Move down + Zoom in - Zoom out Home Jump l…" at bounding box center [573, 197] width 1146 height 274
